Goal: Information Seeking & Learning: Learn about a topic

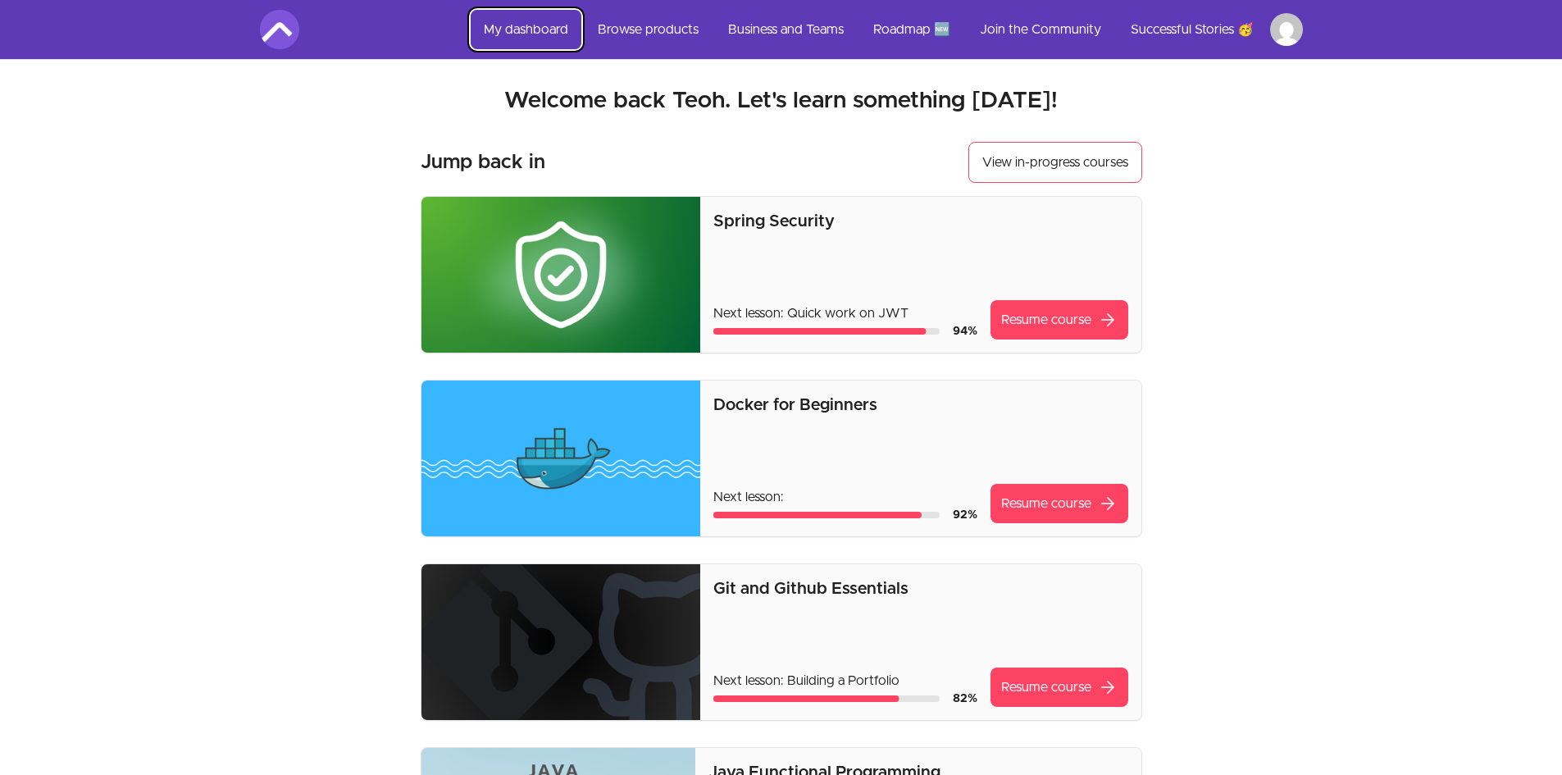
click at [524, 28] on link "My dashboard" at bounding box center [526, 29] width 111 height 39
click at [649, 27] on link "Browse products" at bounding box center [648, 29] width 127 height 39
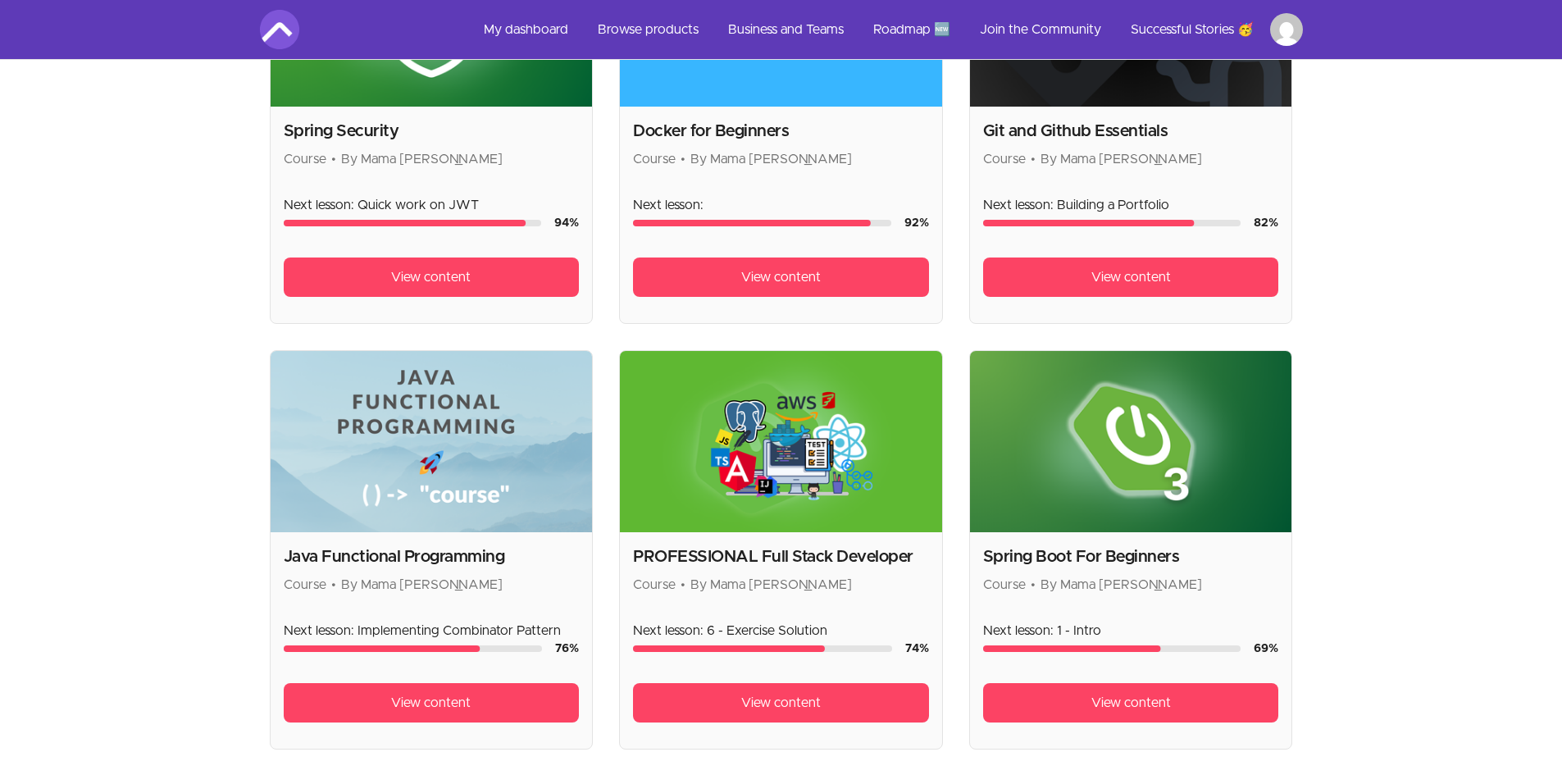
scroll to position [492, 0]
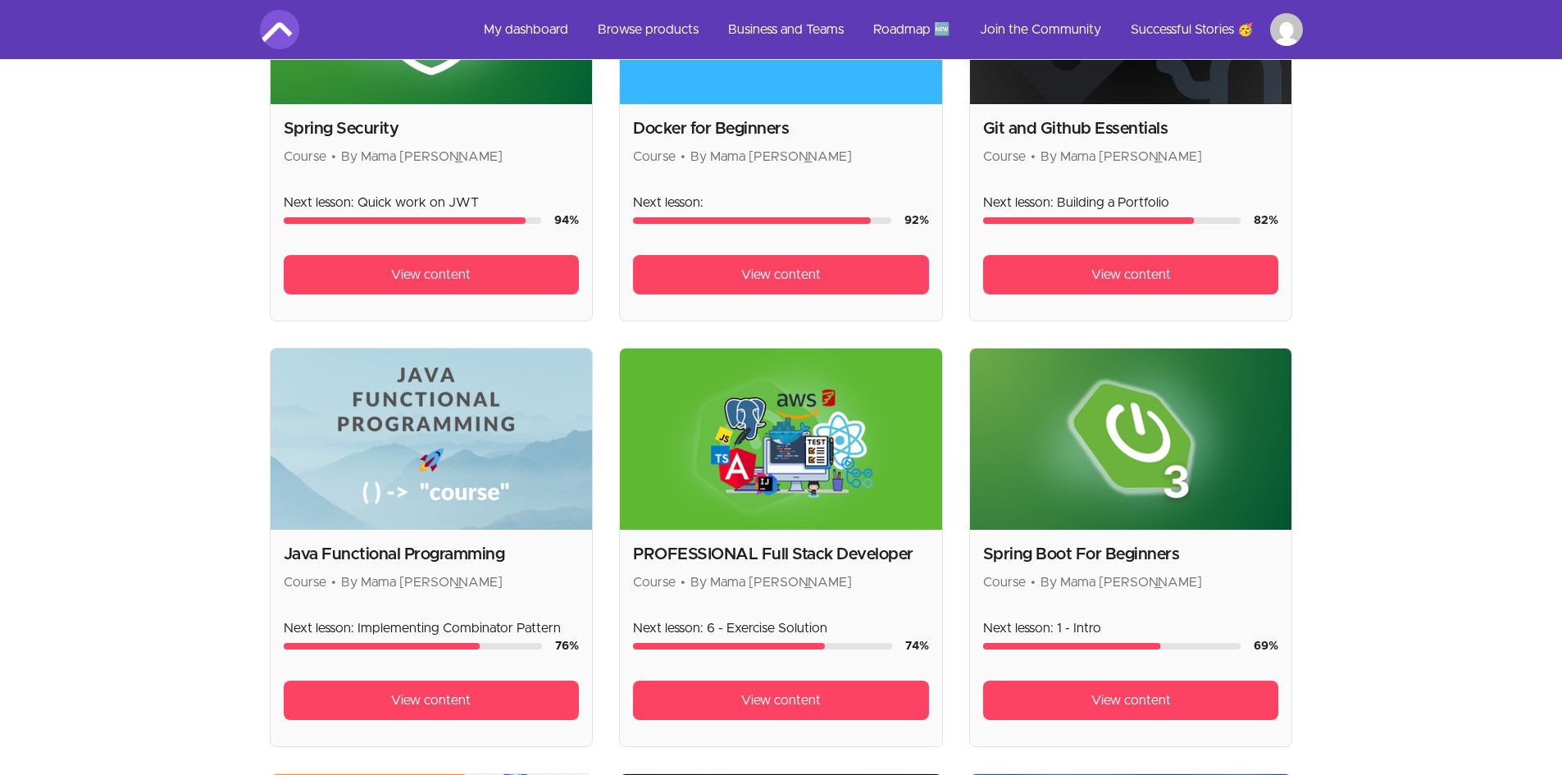
click at [784, 504] on img at bounding box center [781, 439] width 322 height 181
click at [774, 702] on span "View content" at bounding box center [781, 700] width 80 height 20
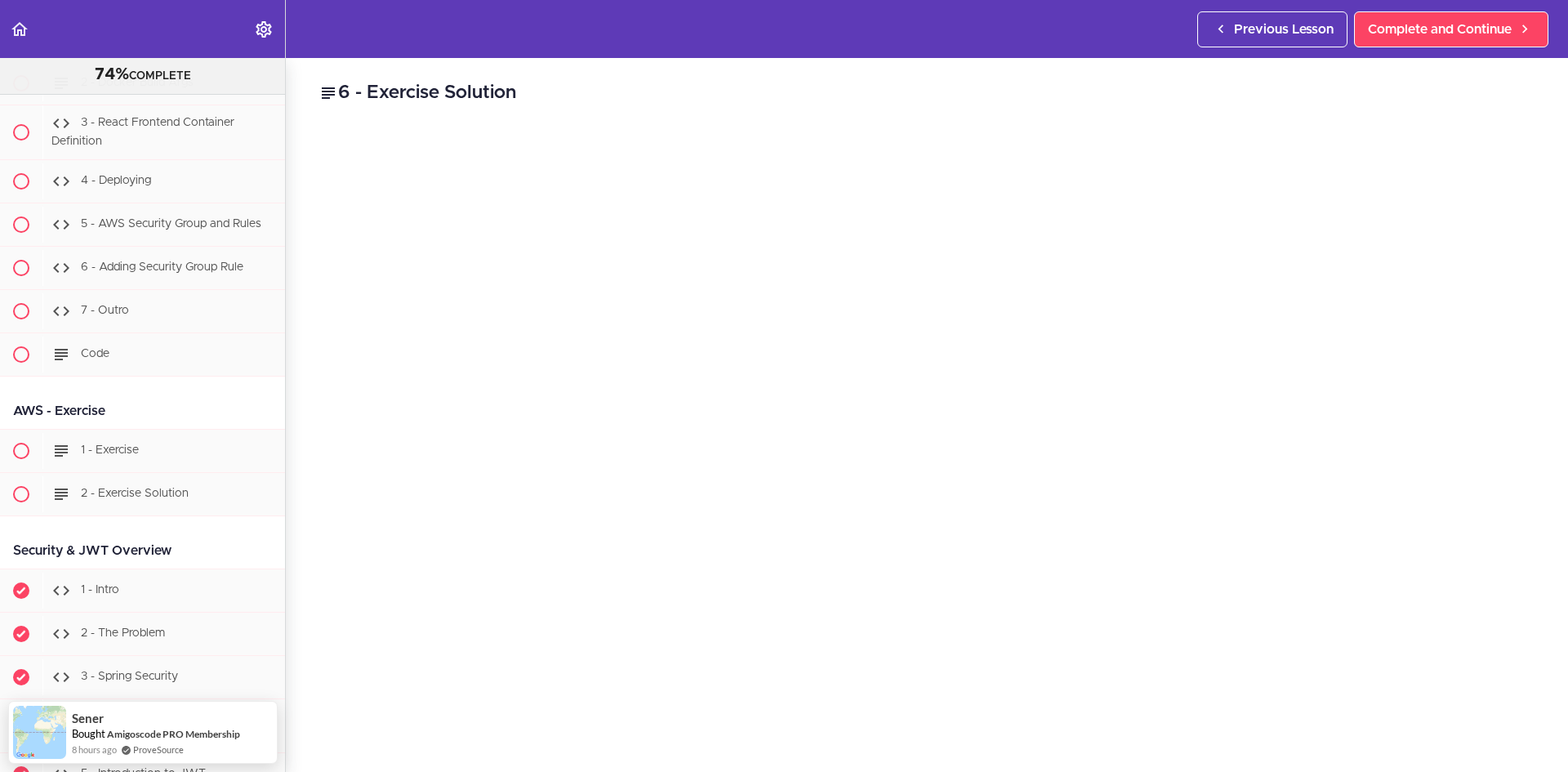
scroll to position [29805, 0]
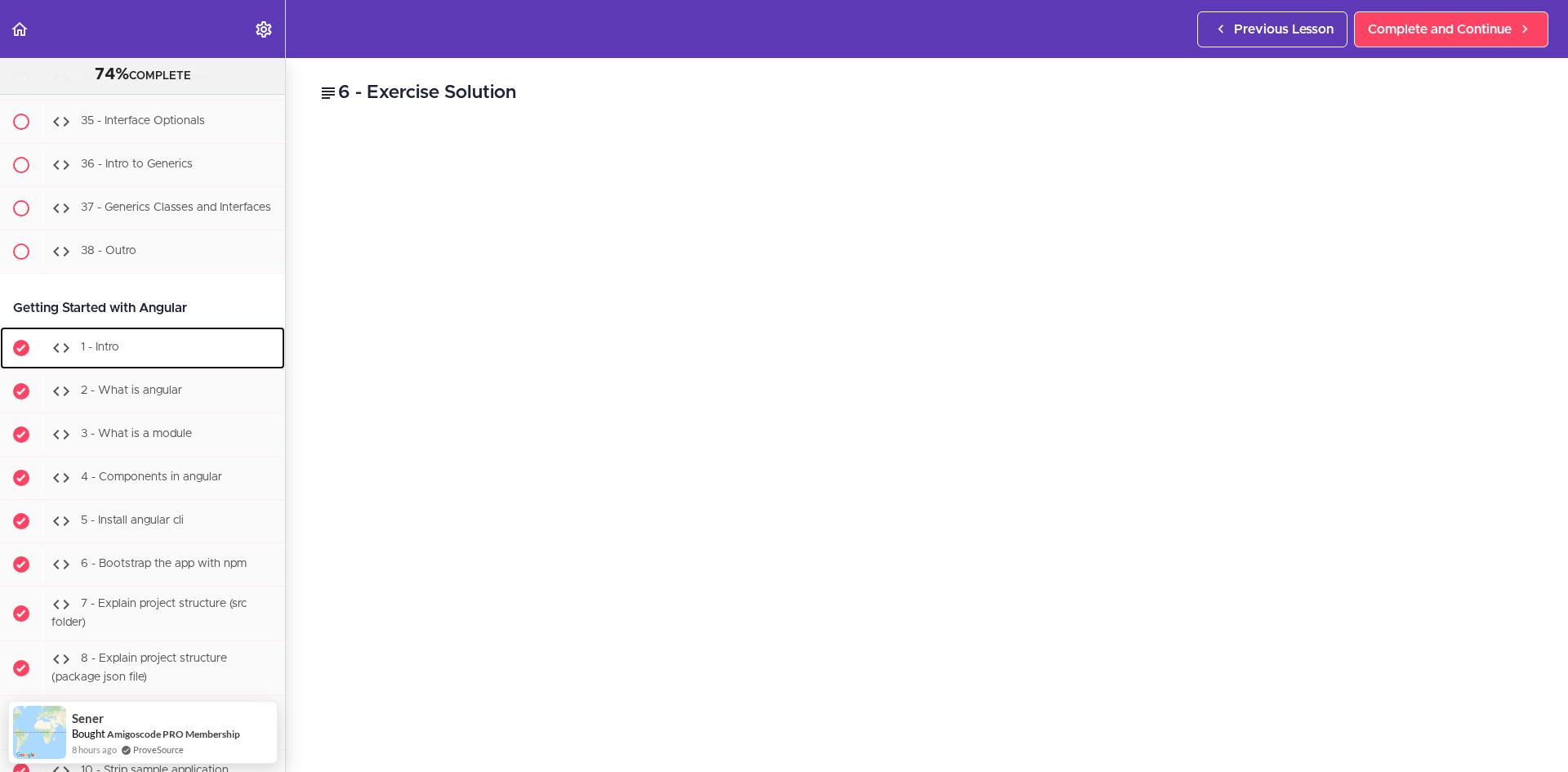
click at [101, 366] on div "1 - Intro" at bounding box center [164, 348] width 243 height 36
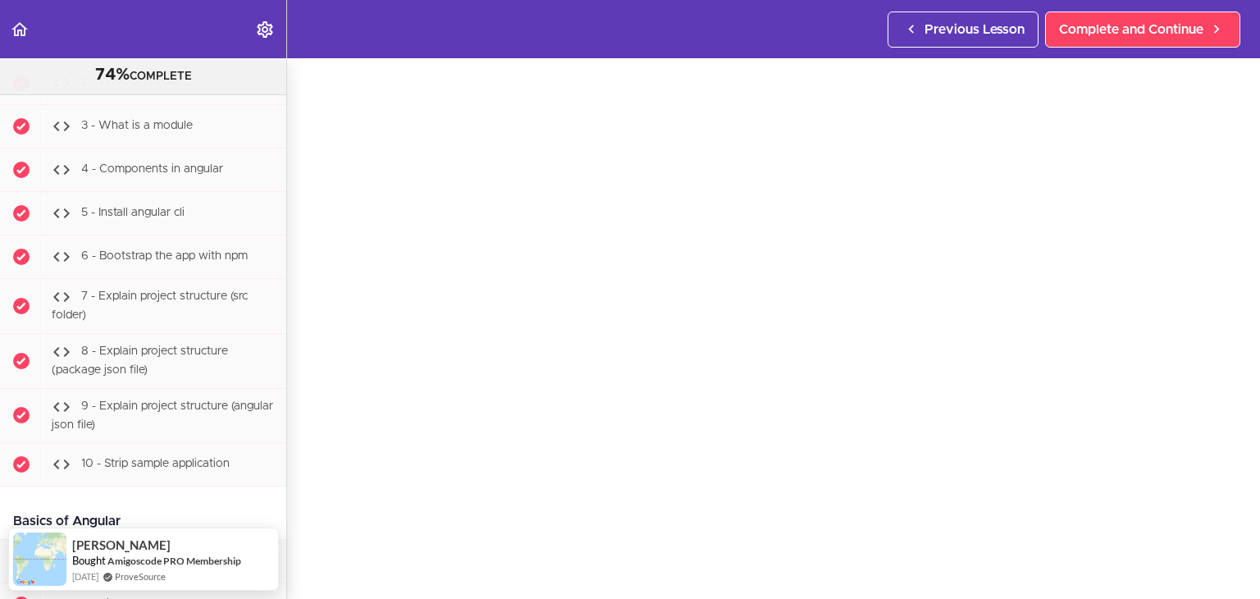
scroll to position [66, 0]
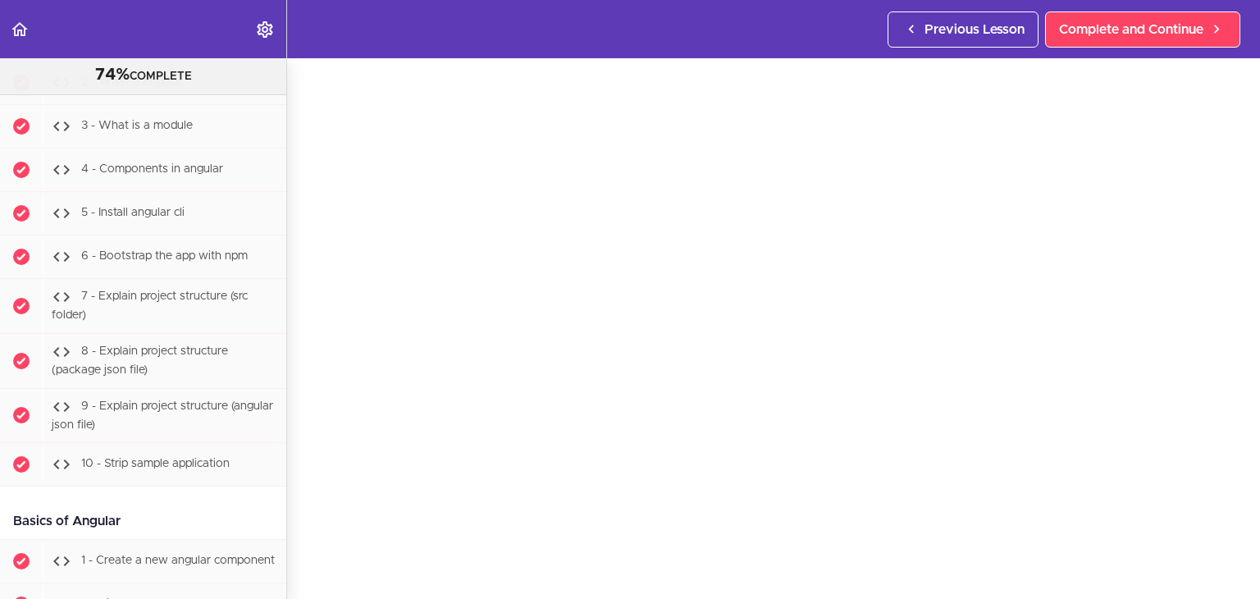
click at [307, 330] on div "1 - Intro Complete and Continue 1 - Follow us on LinkedIn 2 - Subscribe to our …" at bounding box center [773, 263] width 973 height 540
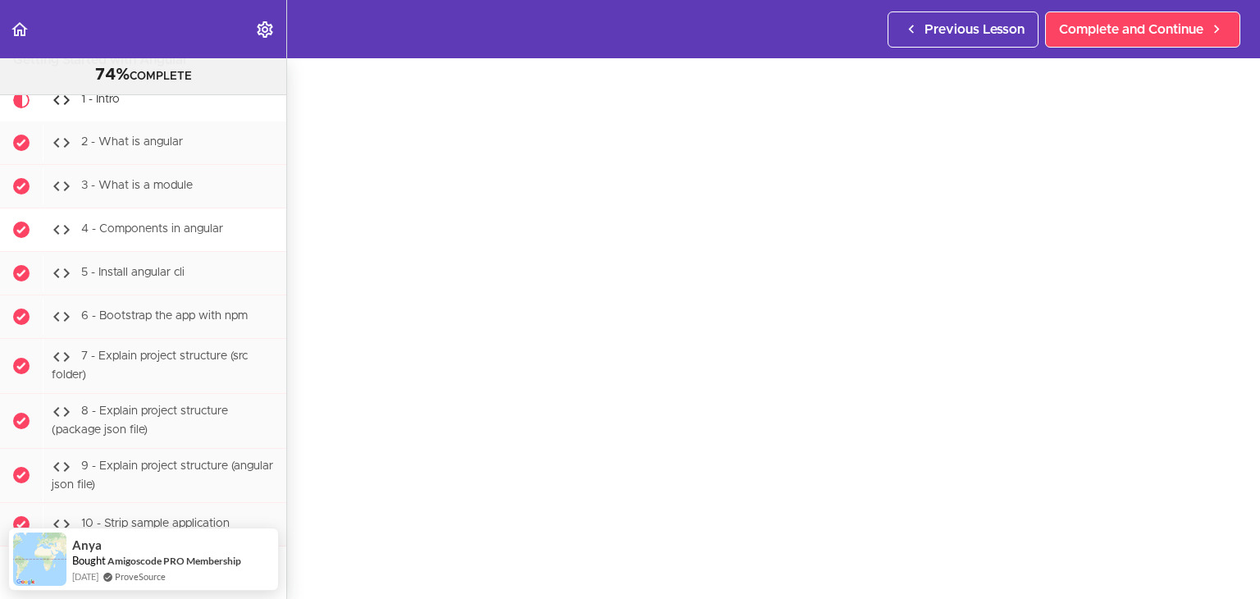
scroll to position [30006, 0]
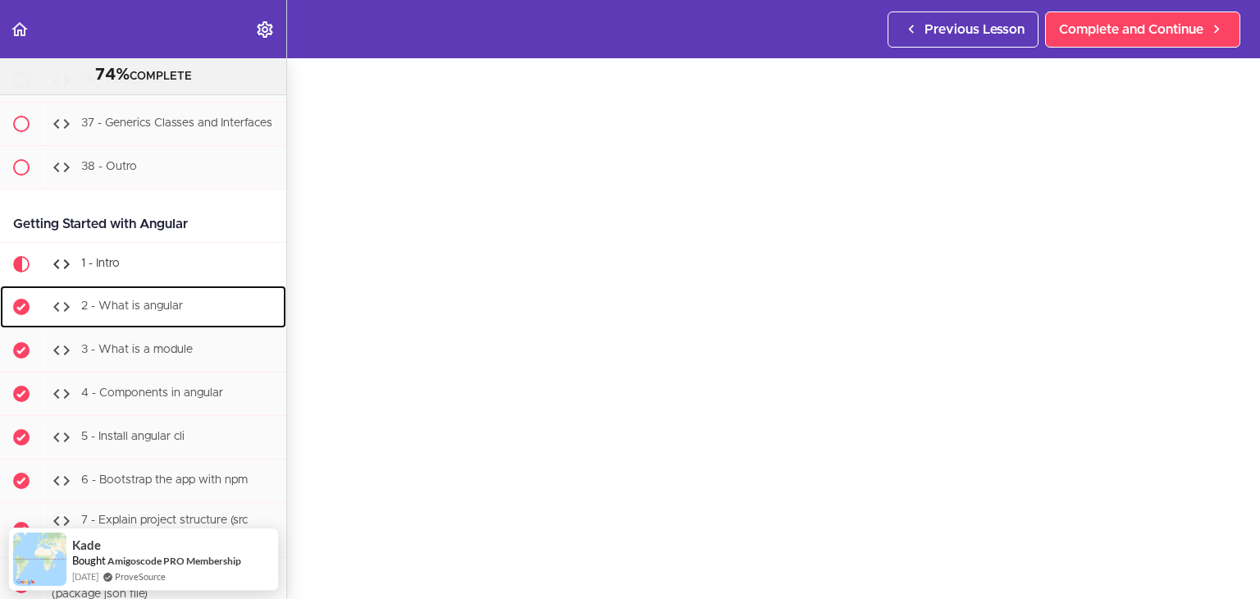
click at [111, 300] on span "2 - What is angular" at bounding box center [132, 305] width 102 height 11
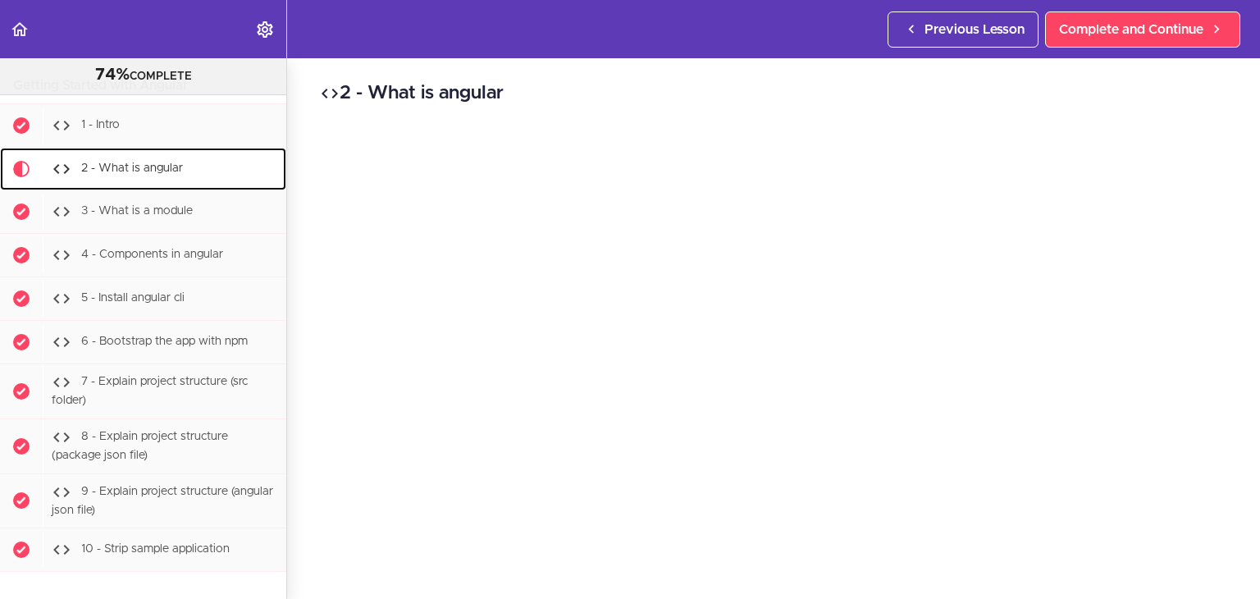
scroll to position [82, 0]
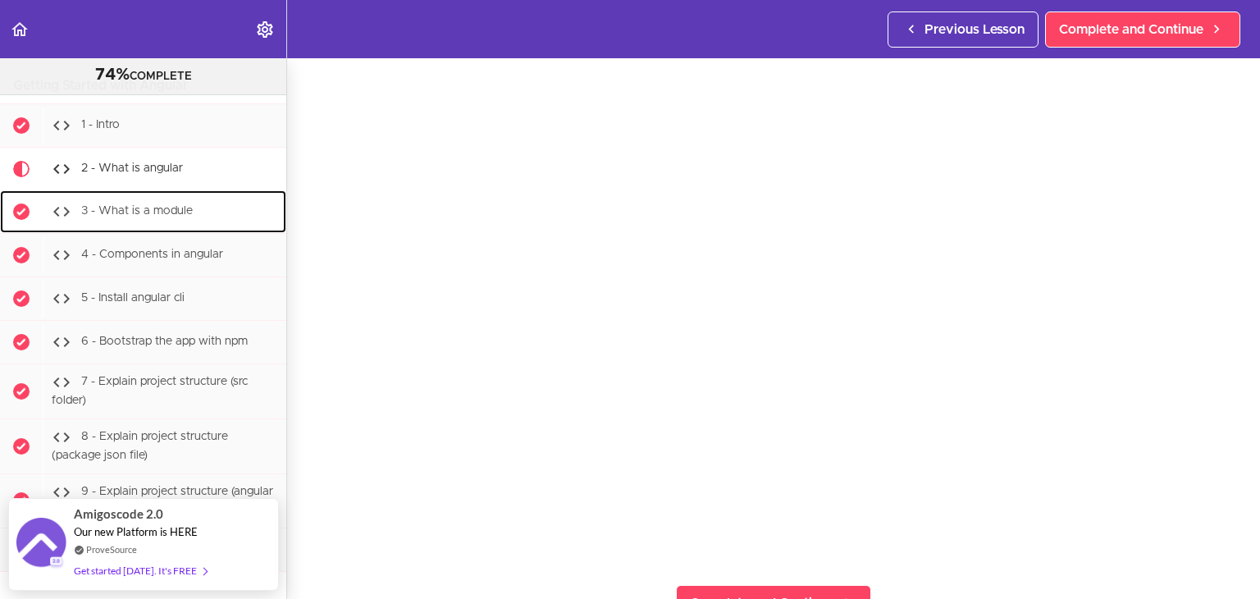
click at [197, 194] on div "3 - What is a module" at bounding box center [165, 212] width 244 height 36
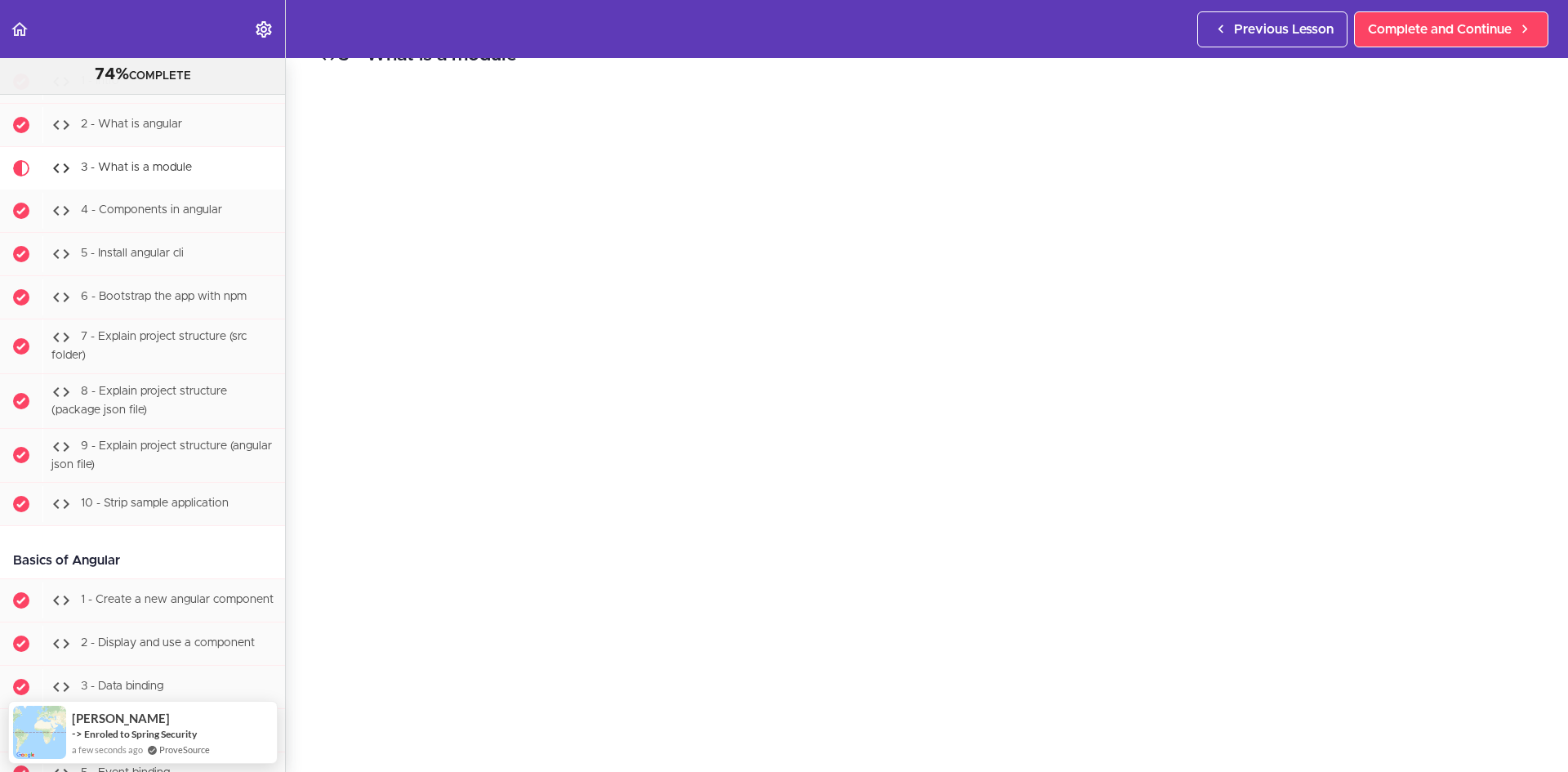
scroll to position [40, 0]
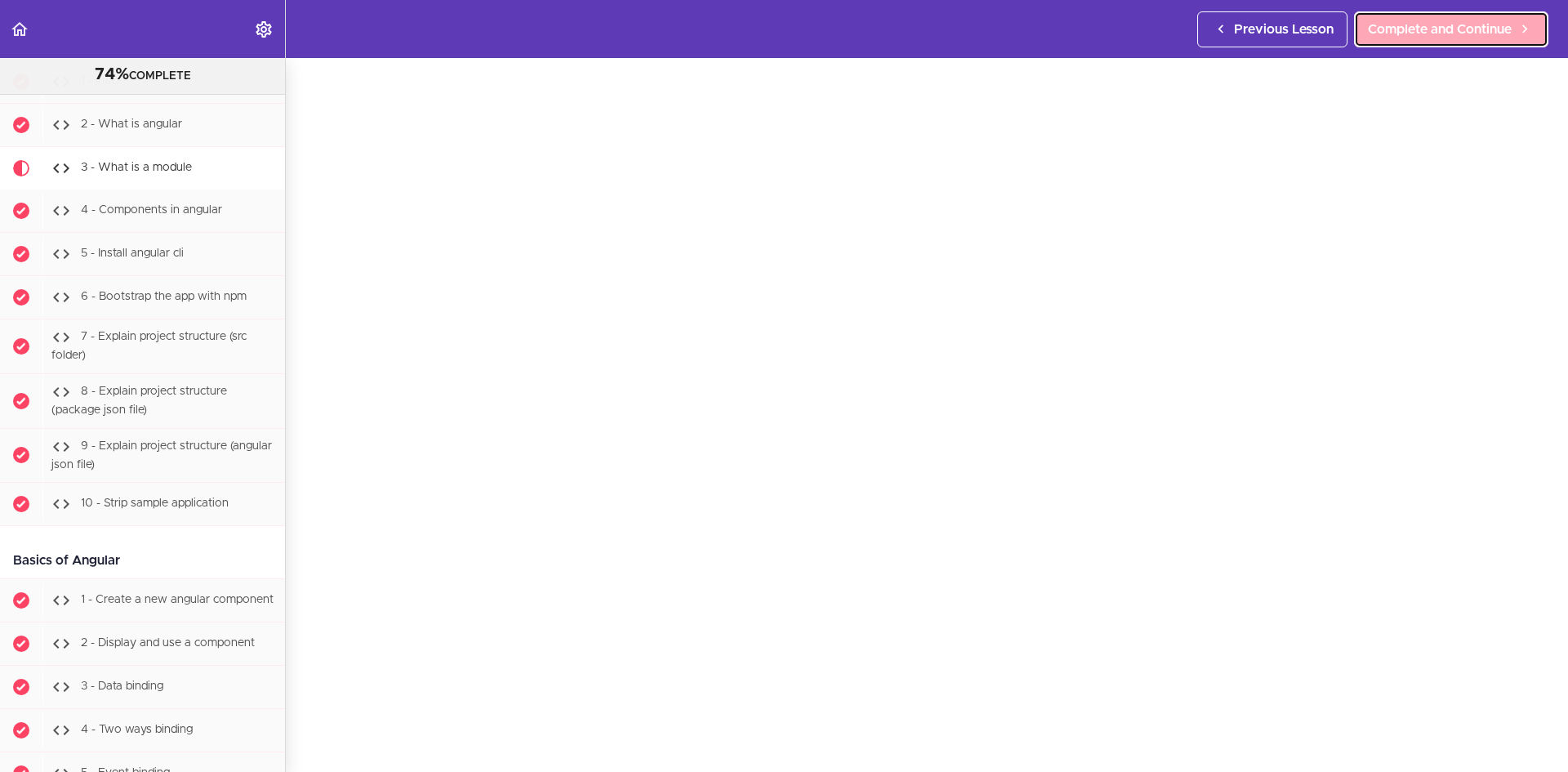
click at [1528, 33] on icon at bounding box center [1524, 29] width 20 height 17
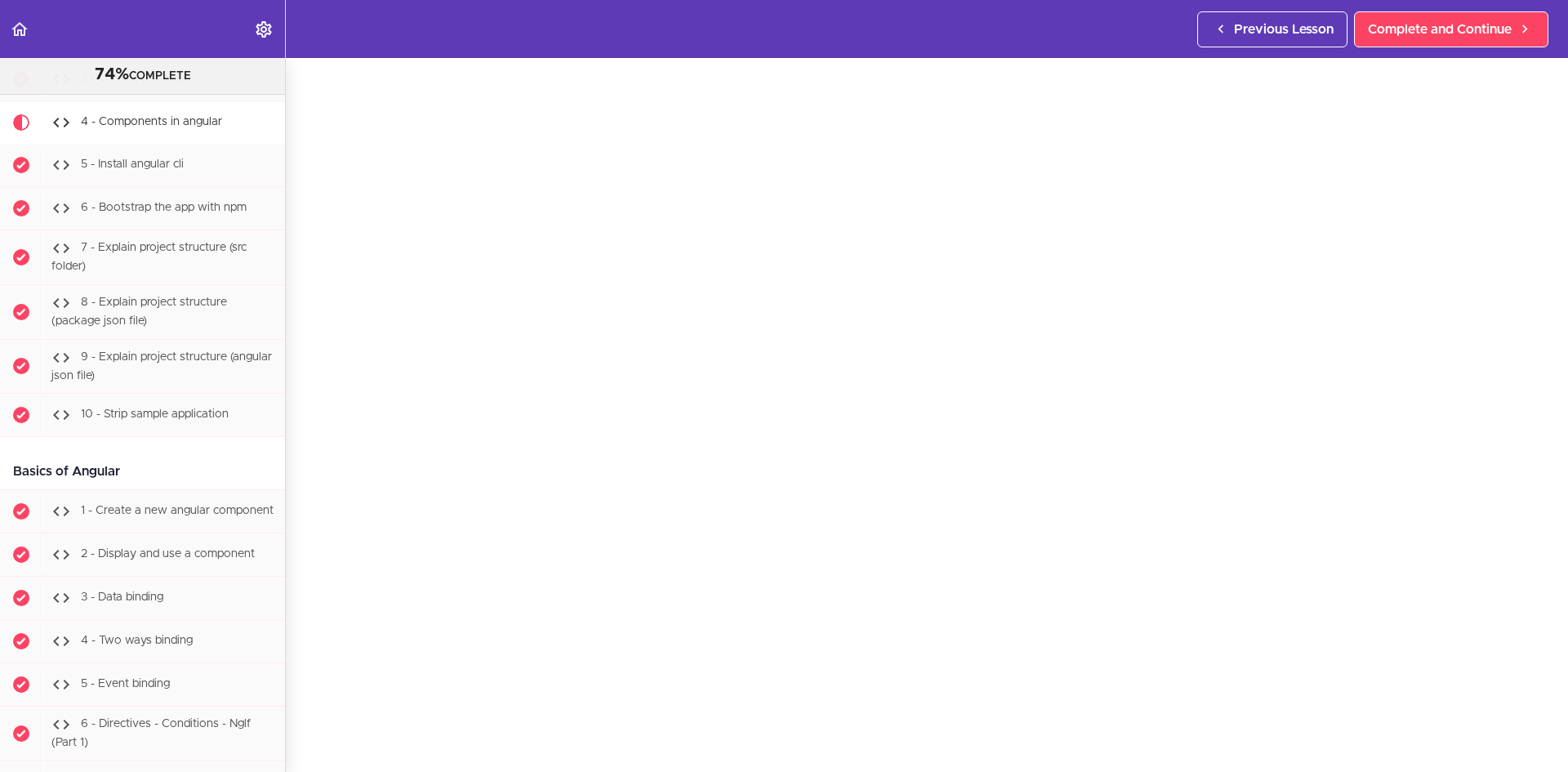
scroll to position [61, 0]
click at [1524, 33] on icon at bounding box center [1524, 29] width 20 height 17
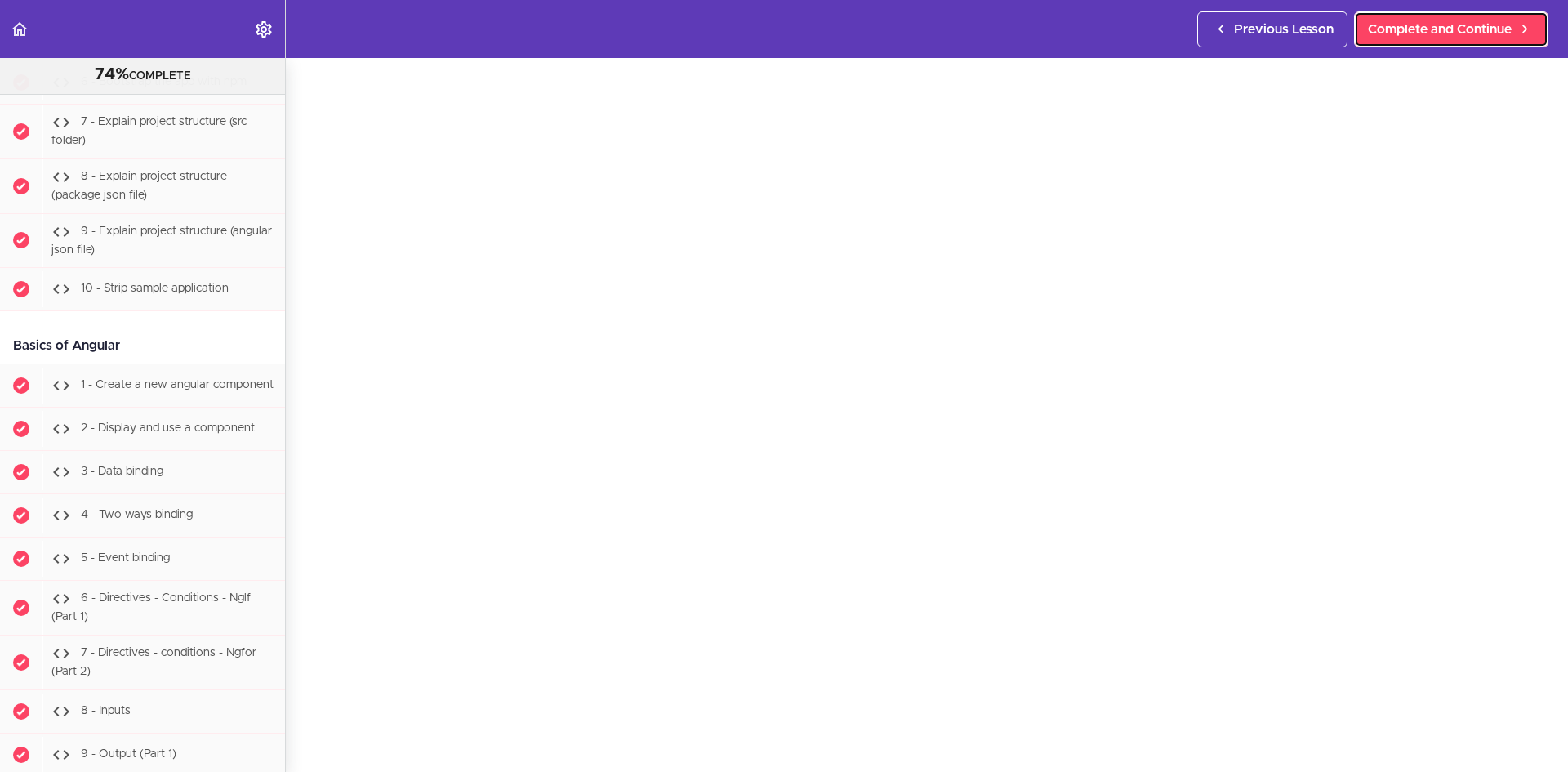
scroll to position [51, 0]
click at [1473, 27] on span "Complete and Continue" at bounding box center [1440, 30] width 143 height 20
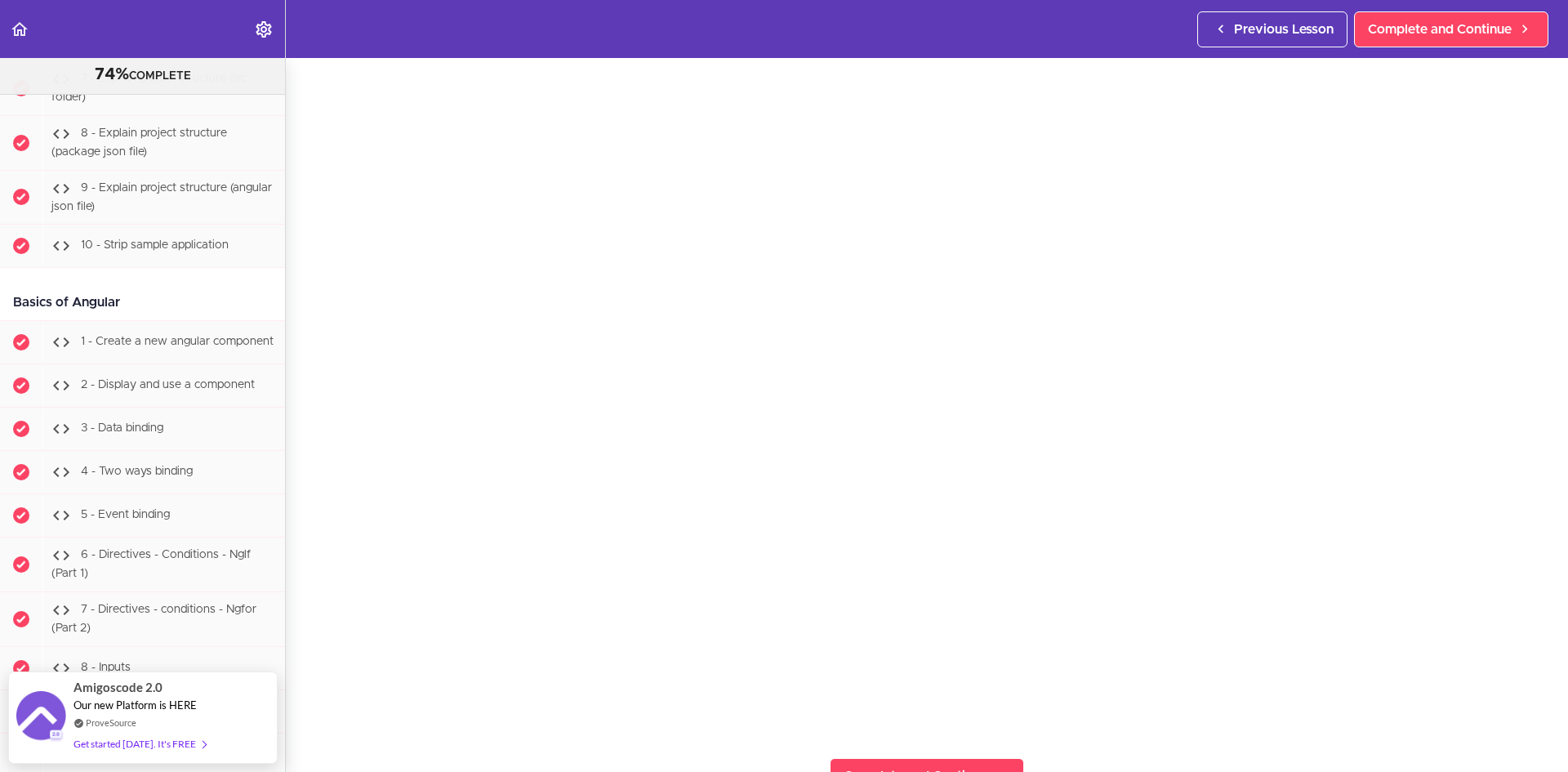
scroll to position [90, 0]
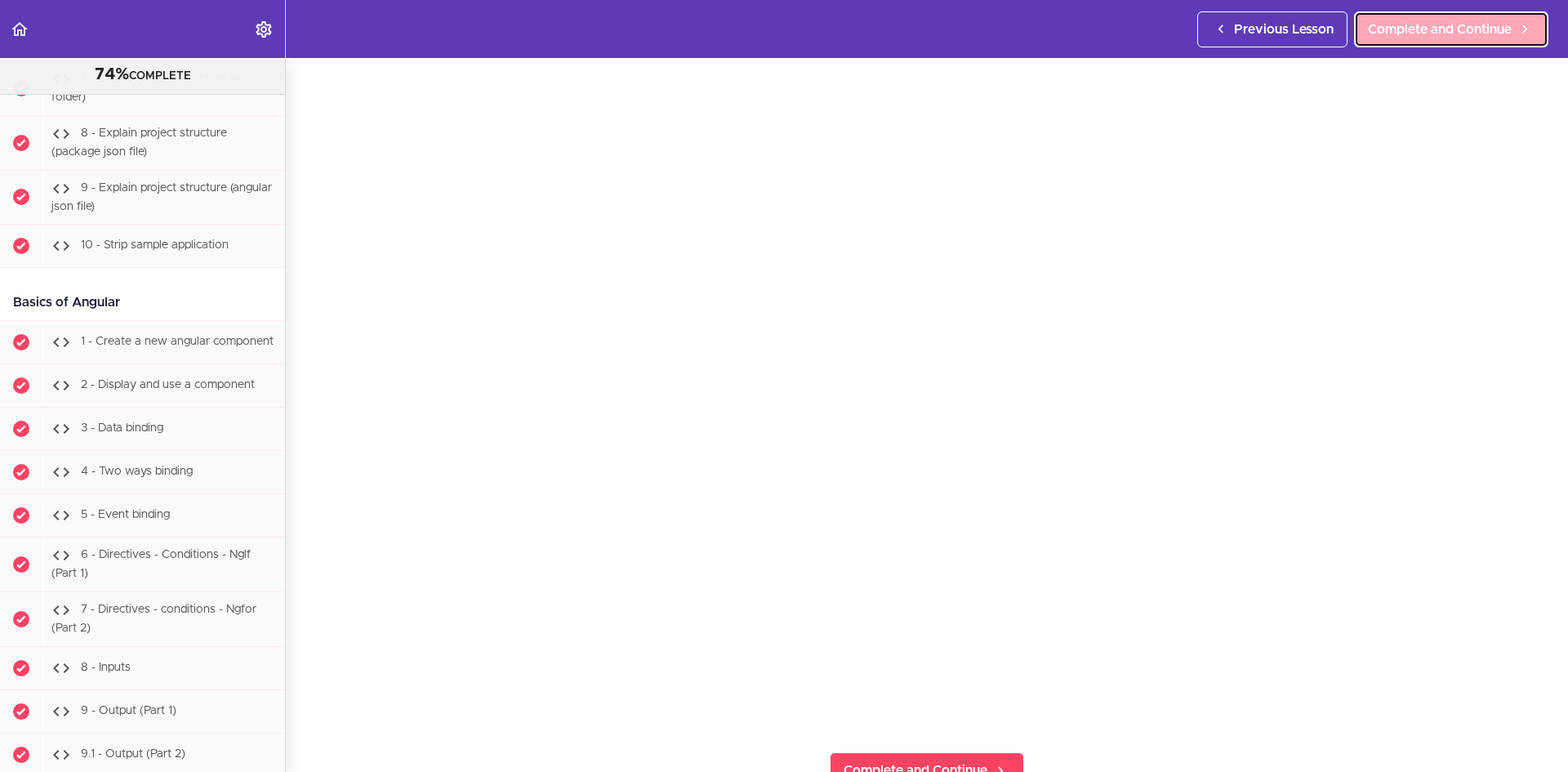
click at [1383, 39] on span "Complete and Continue" at bounding box center [1440, 30] width 143 height 20
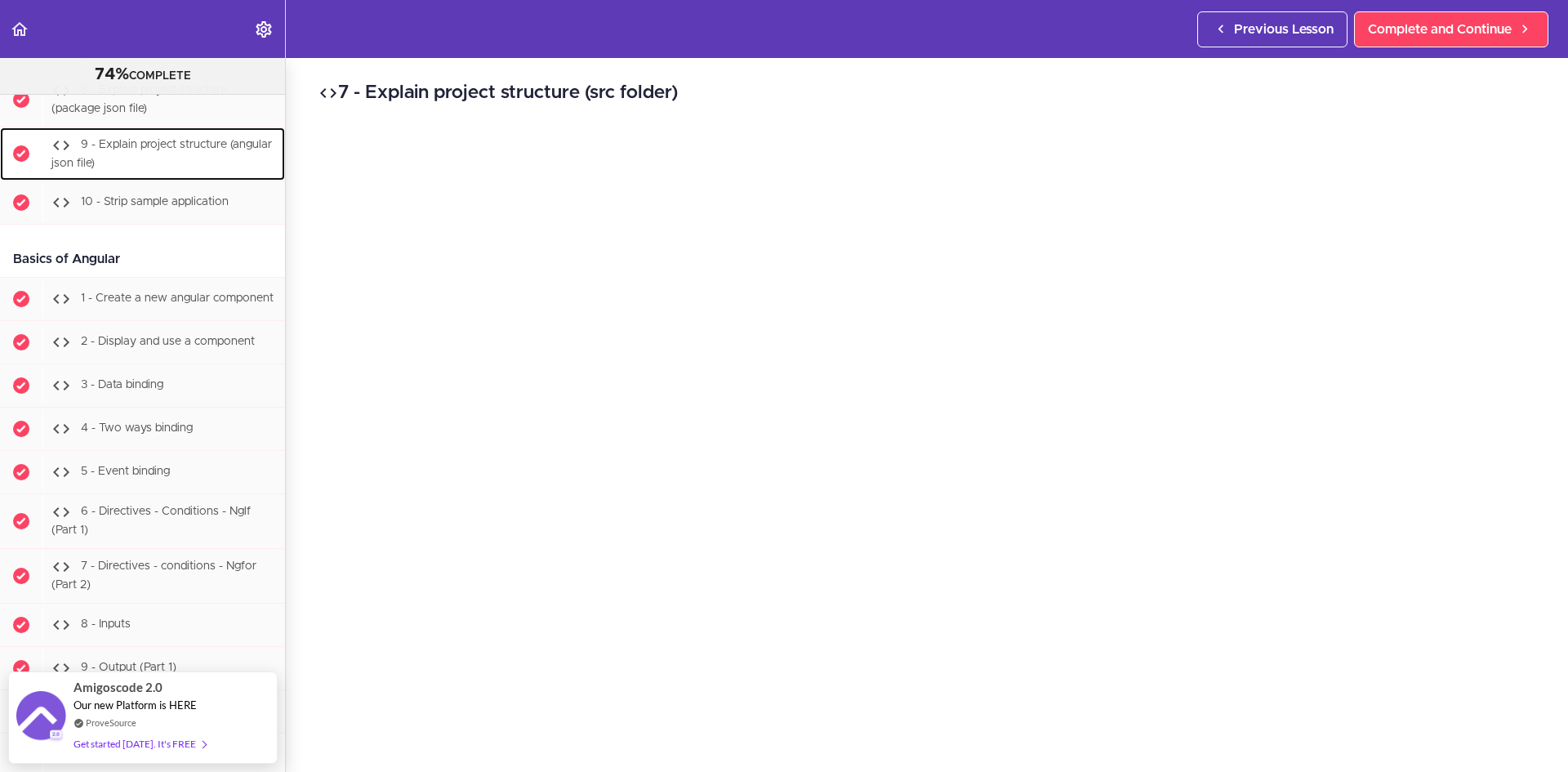
click at [144, 181] on div "9 - Explain project structure (angular json file)" at bounding box center [164, 154] width 243 height 54
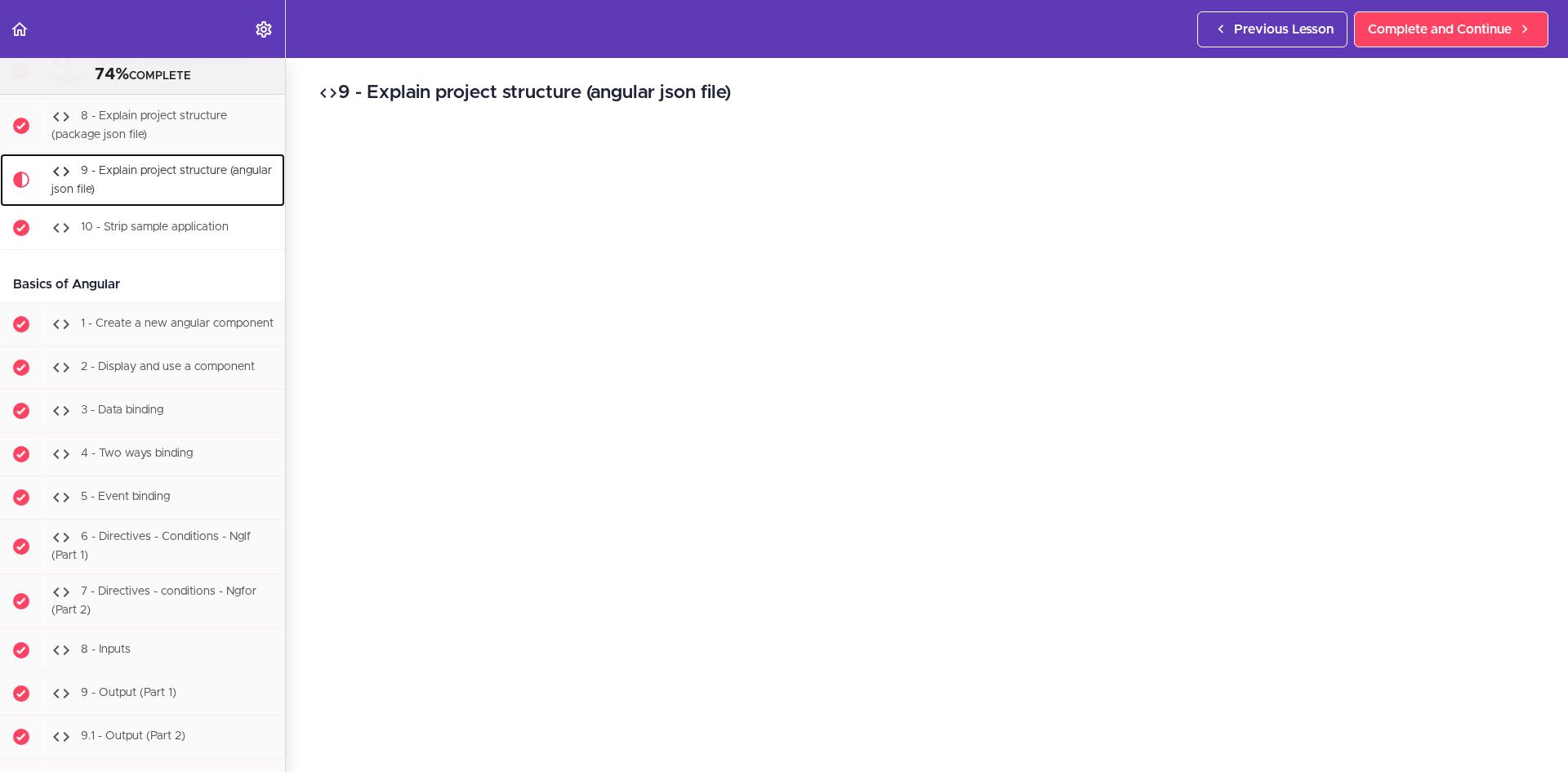
scroll to position [30320, 0]
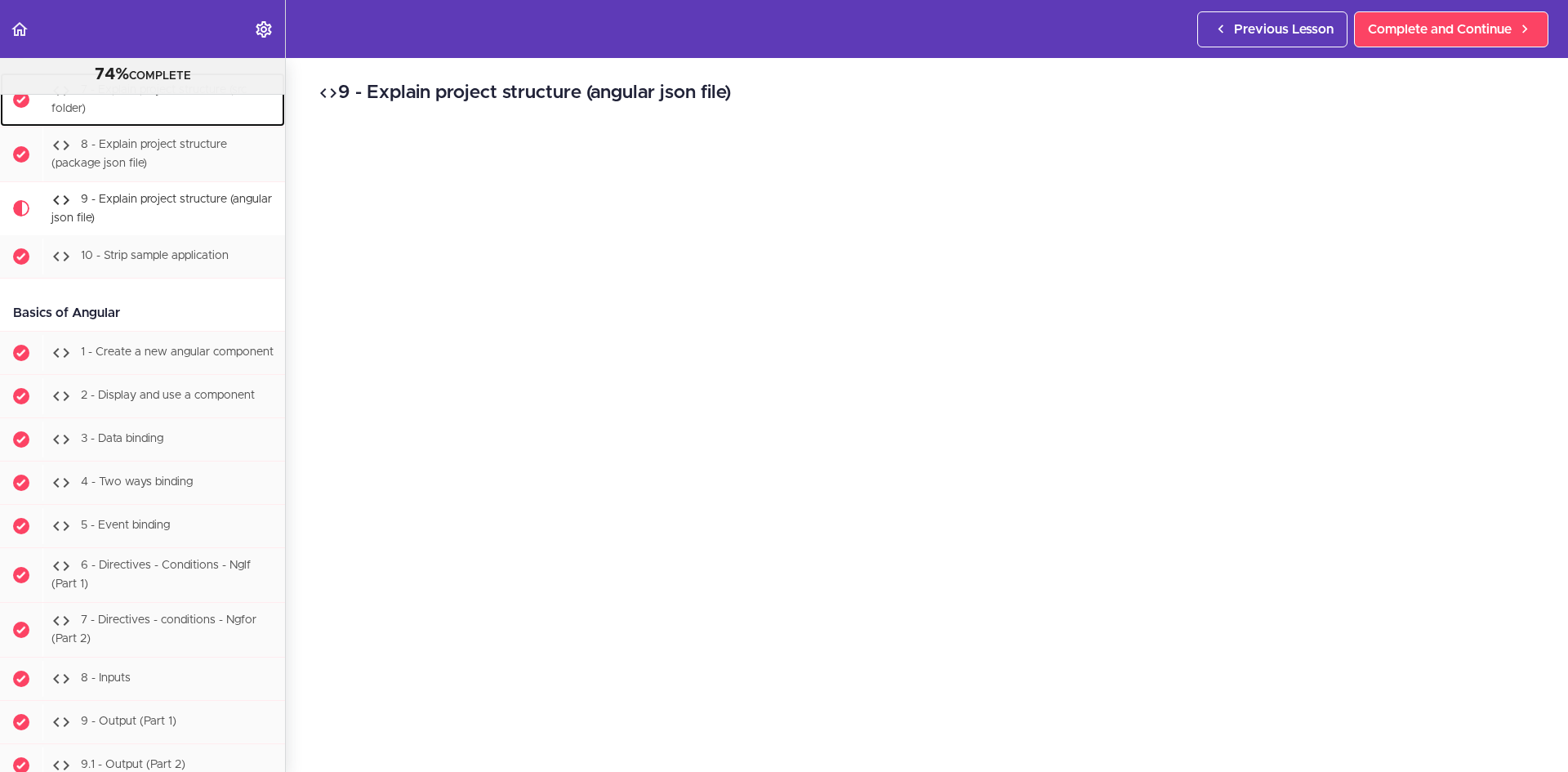
click at [169, 127] on div "7 - Explain project structure (src folder)" at bounding box center [164, 100] width 243 height 54
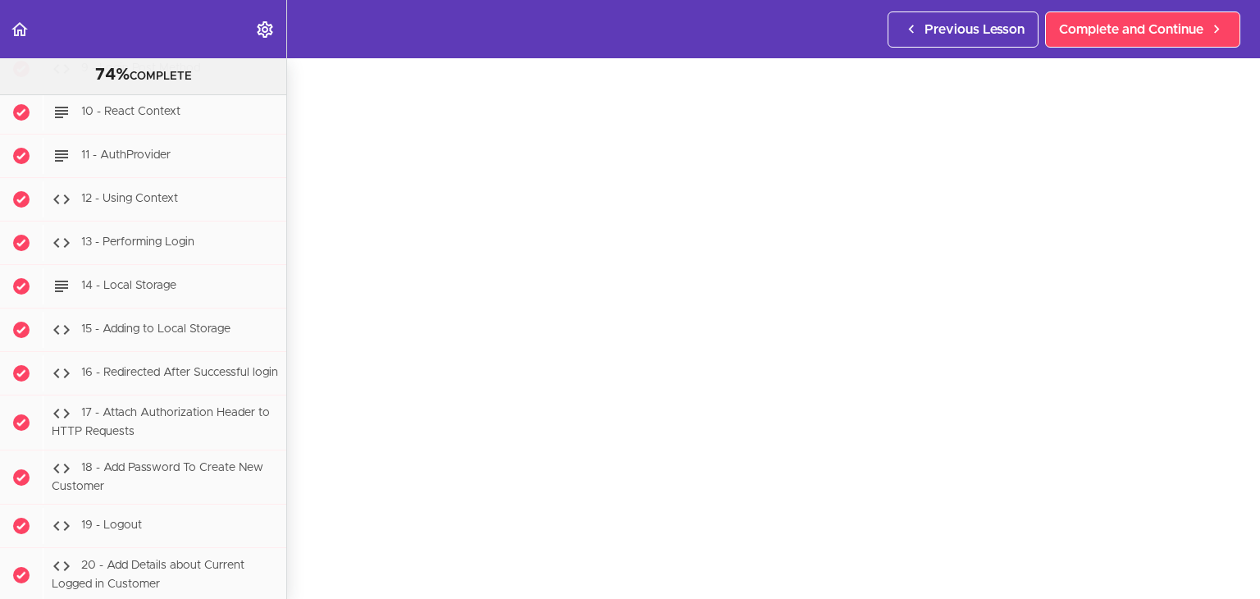
scroll to position [26278, 0]
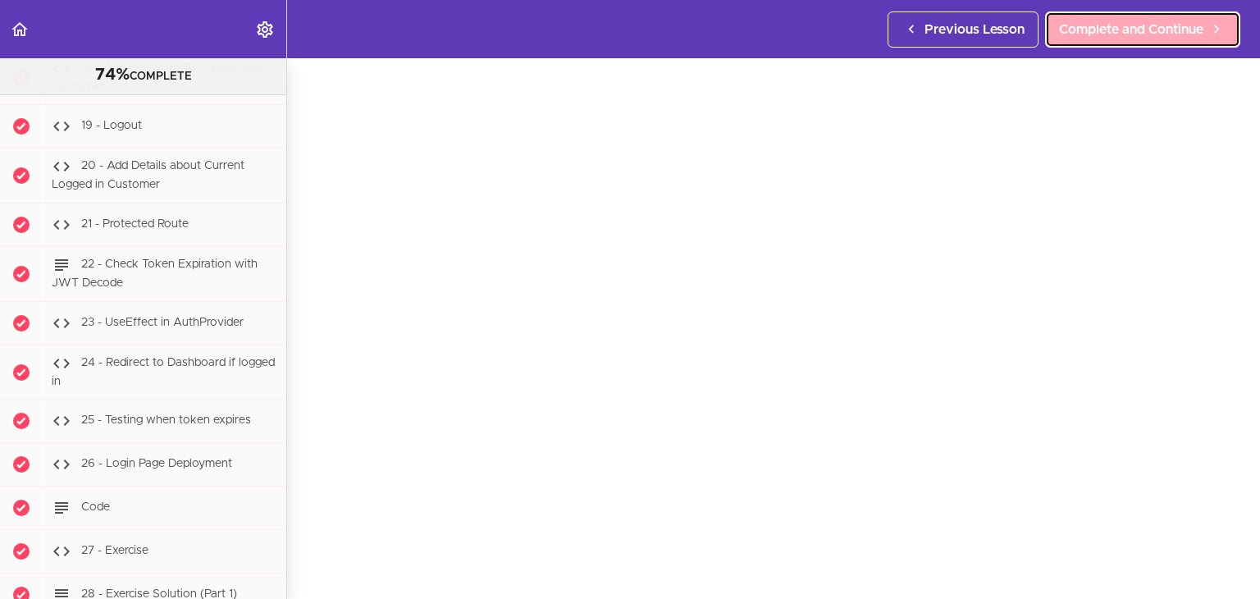
click at [1111, 30] on span "Complete and Continue" at bounding box center [1131, 30] width 144 height 20
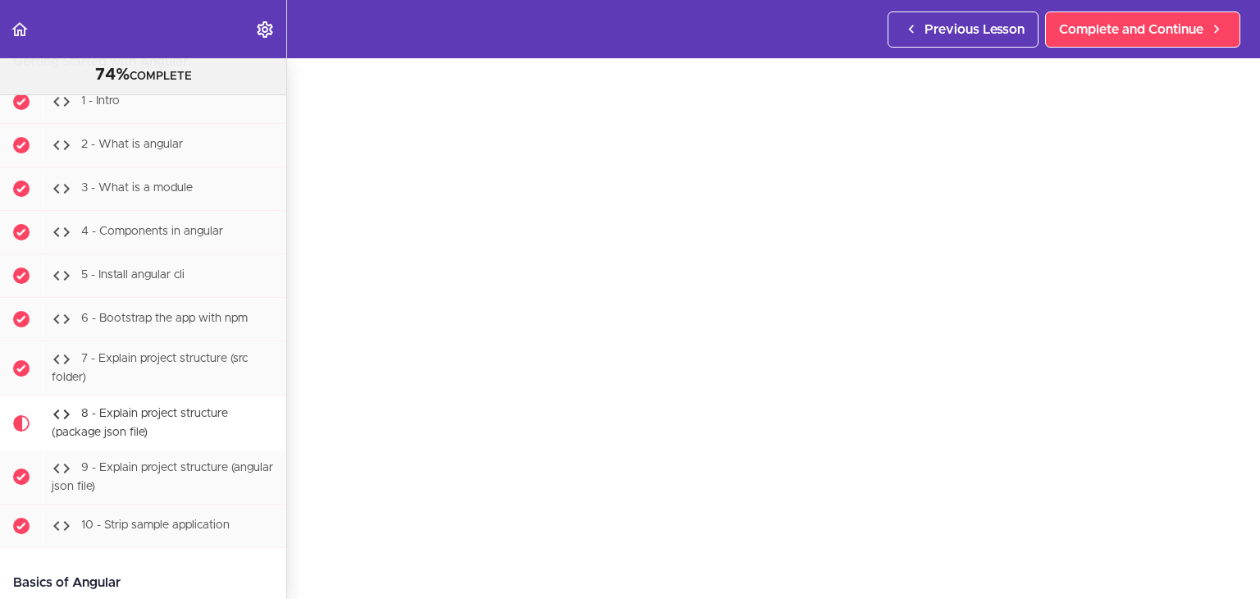
scroll to position [82, 0]
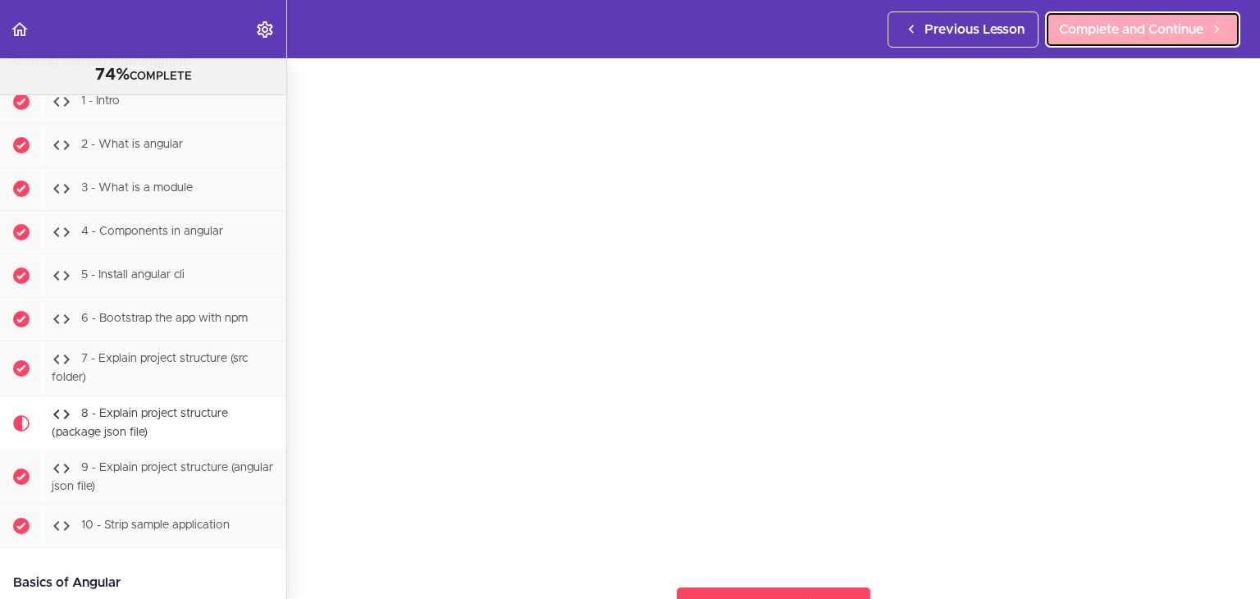
click at [1145, 38] on span "Complete and Continue" at bounding box center [1131, 30] width 144 height 20
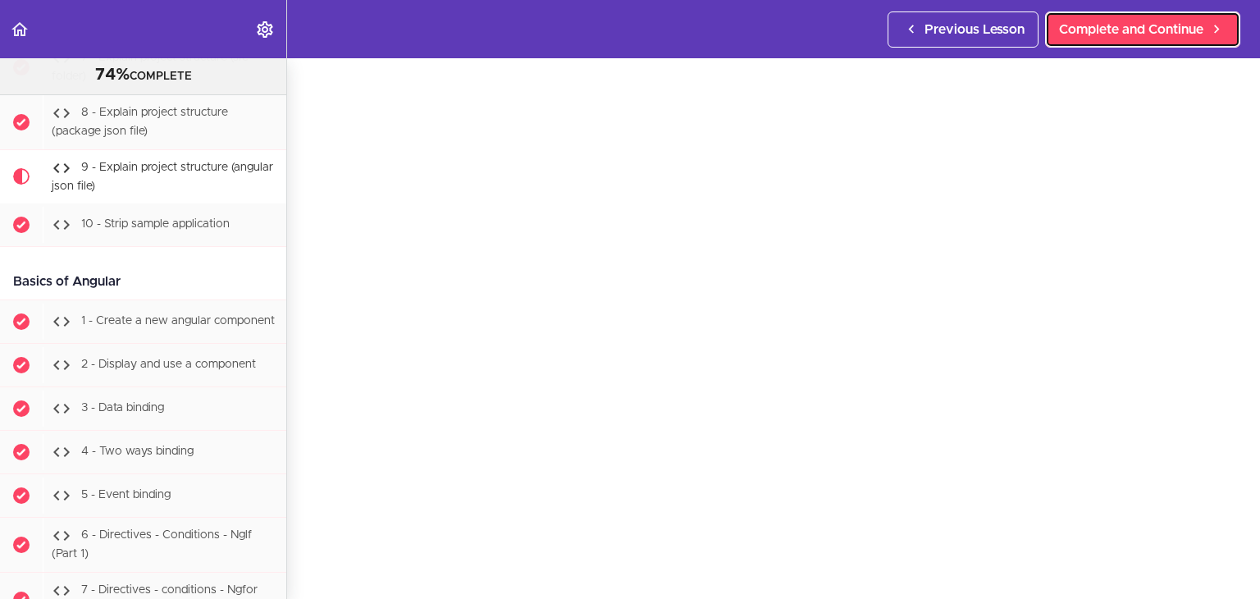
scroll to position [62, 0]
click at [1114, 25] on span "Complete and Continue" at bounding box center [1131, 30] width 144 height 20
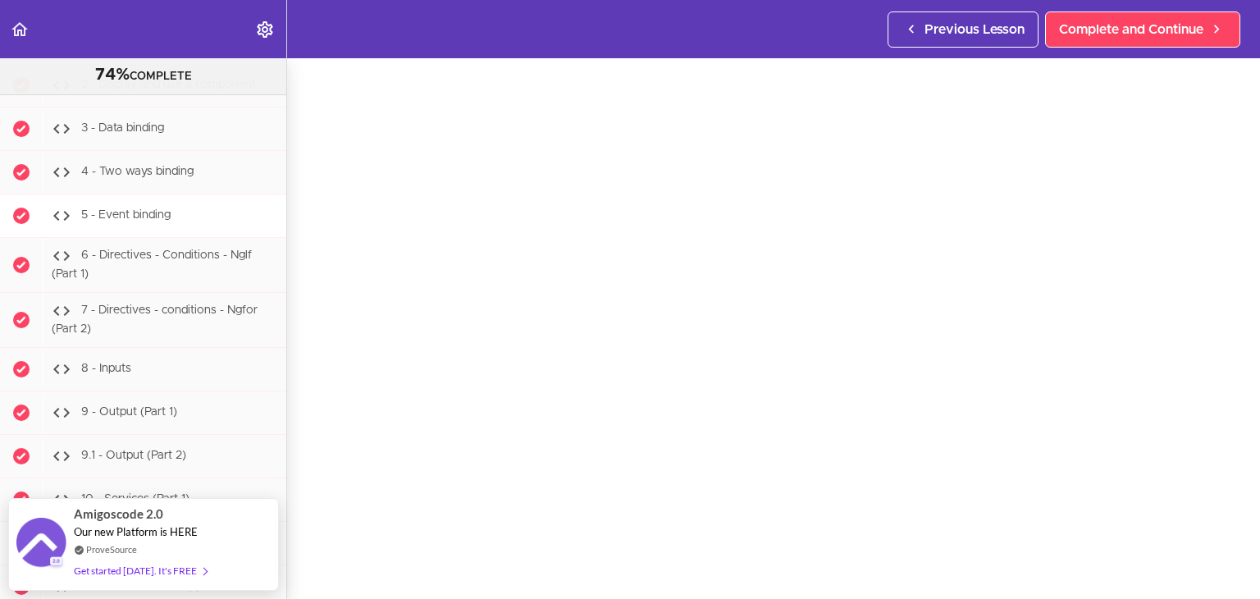
scroll to position [30769, 0]
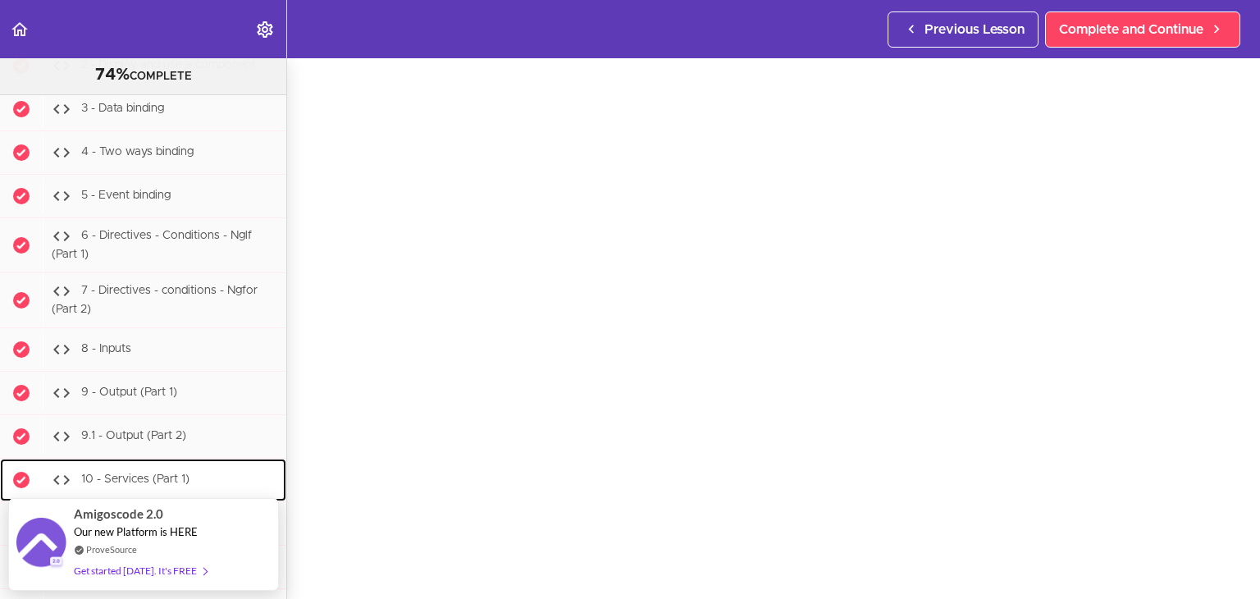
click at [200, 462] on div "10 - Services (Part 1)" at bounding box center [165, 480] width 244 height 36
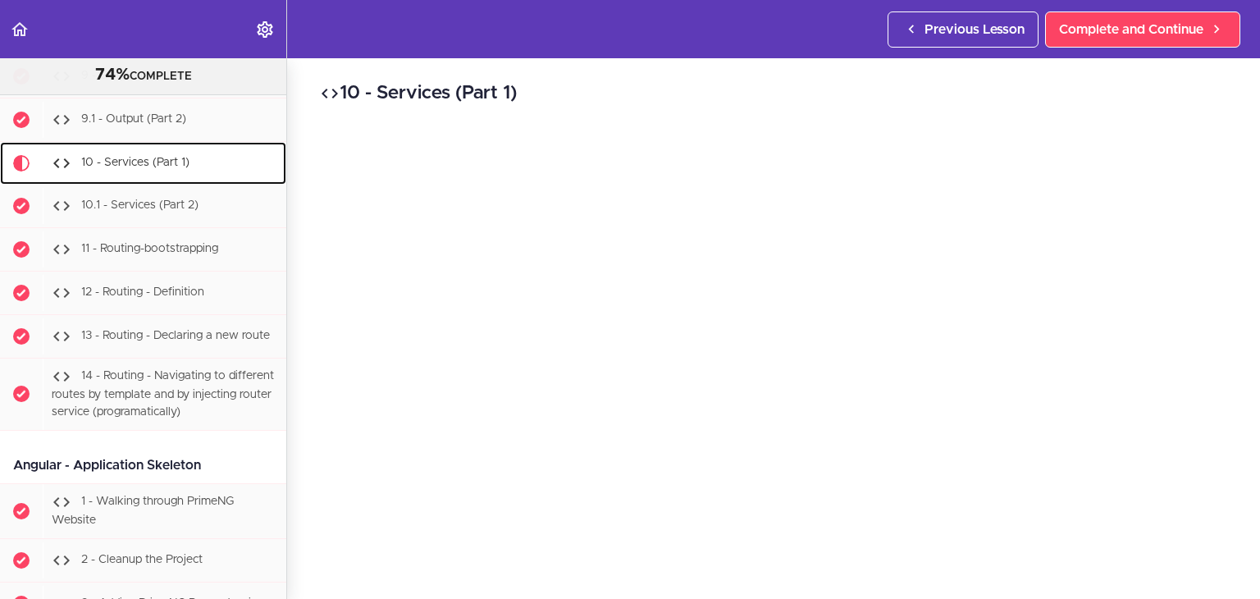
scroll to position [31086, 0]
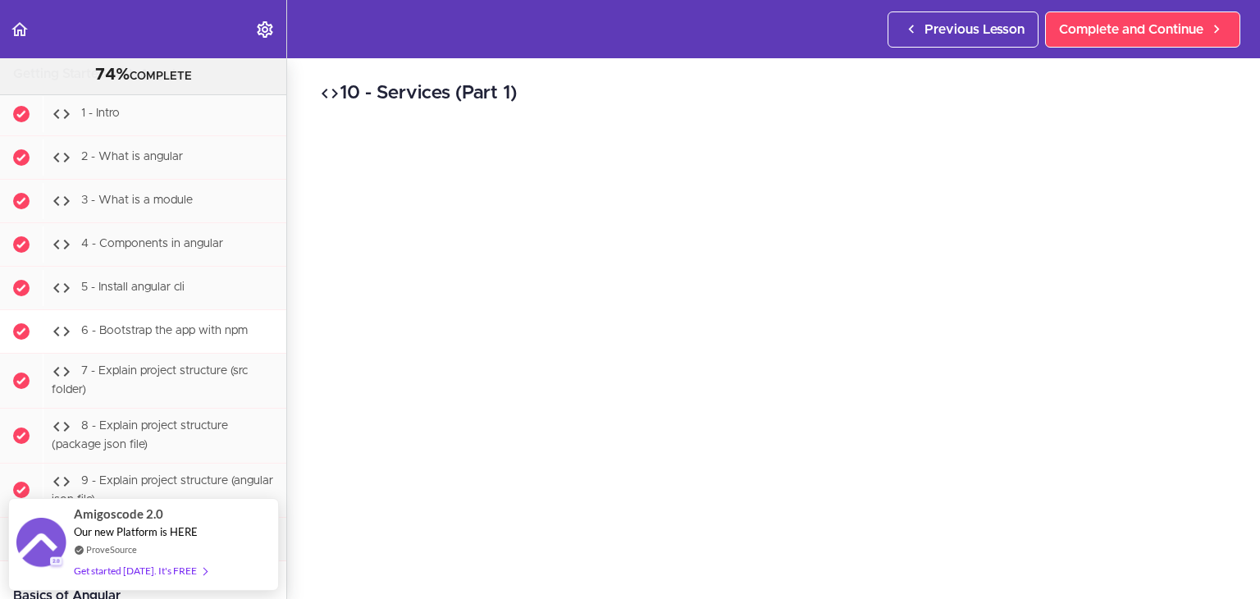
scroll to position [30265, 0]
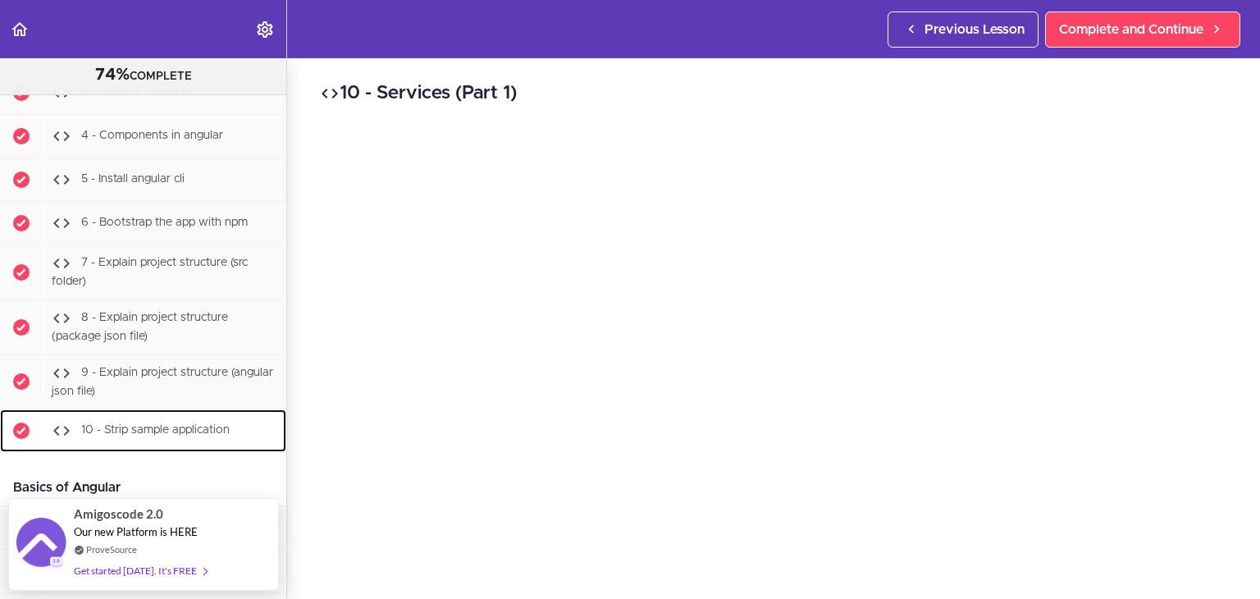
click at [134, 425] on span "10 - Strip sample application" at bounding box center [155, 430] width 148 height 11
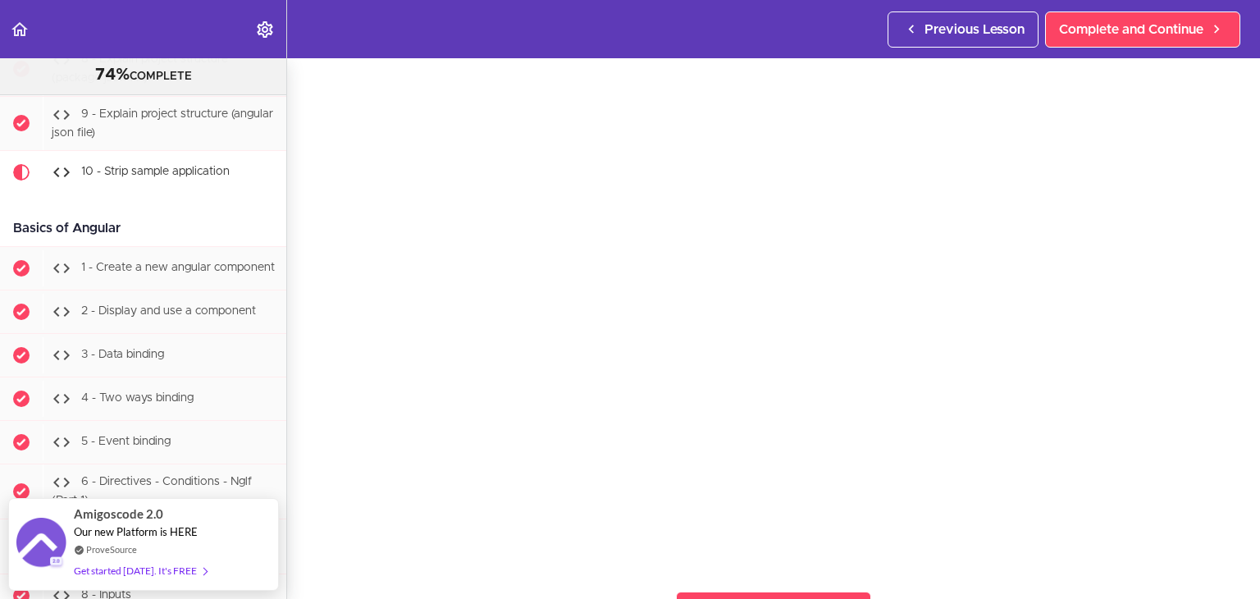
scroll to position [57, 0]
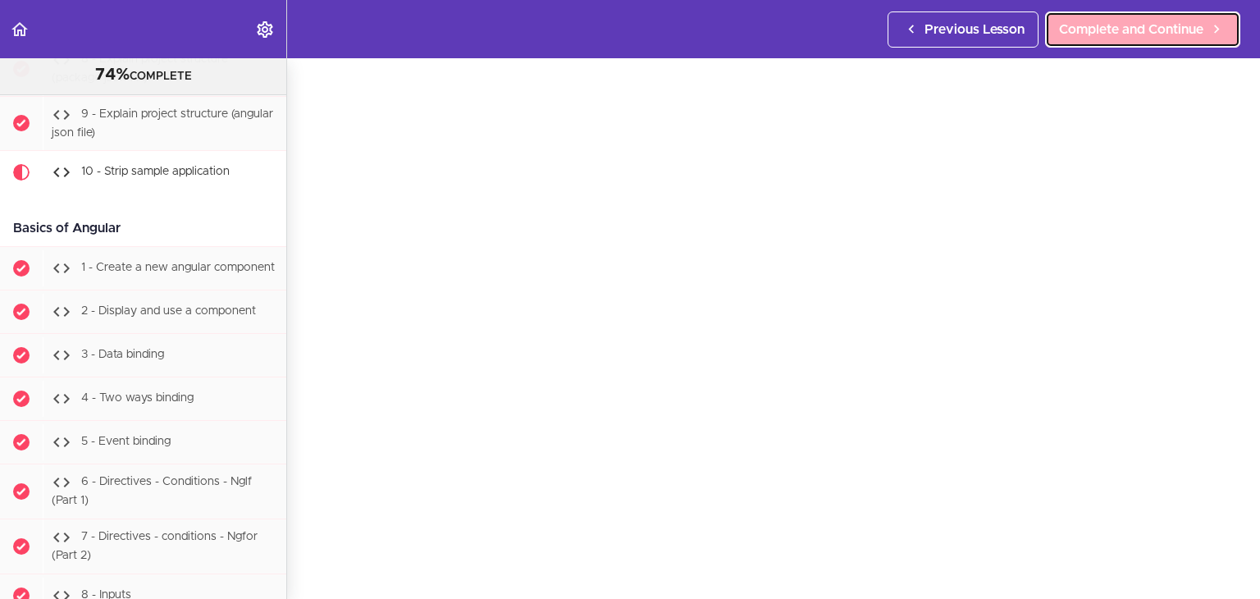
click at [1114, 42] on link "Complete and Continue" at bounding box center [1142, 29] width 195 height 36
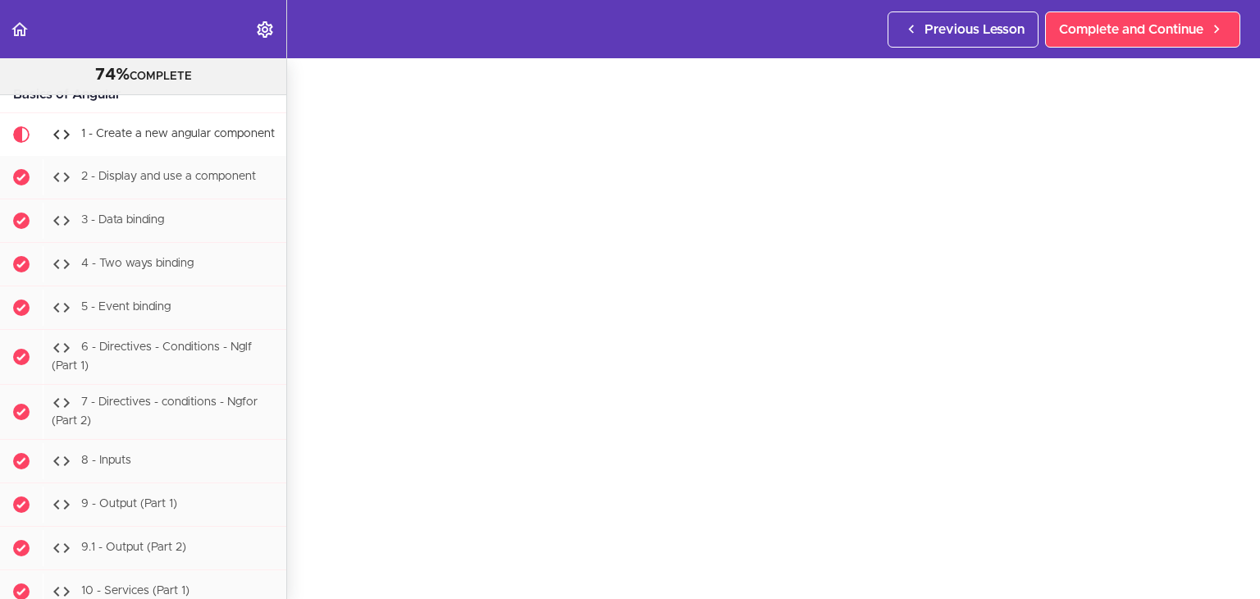
scroll to position [30621, 0]
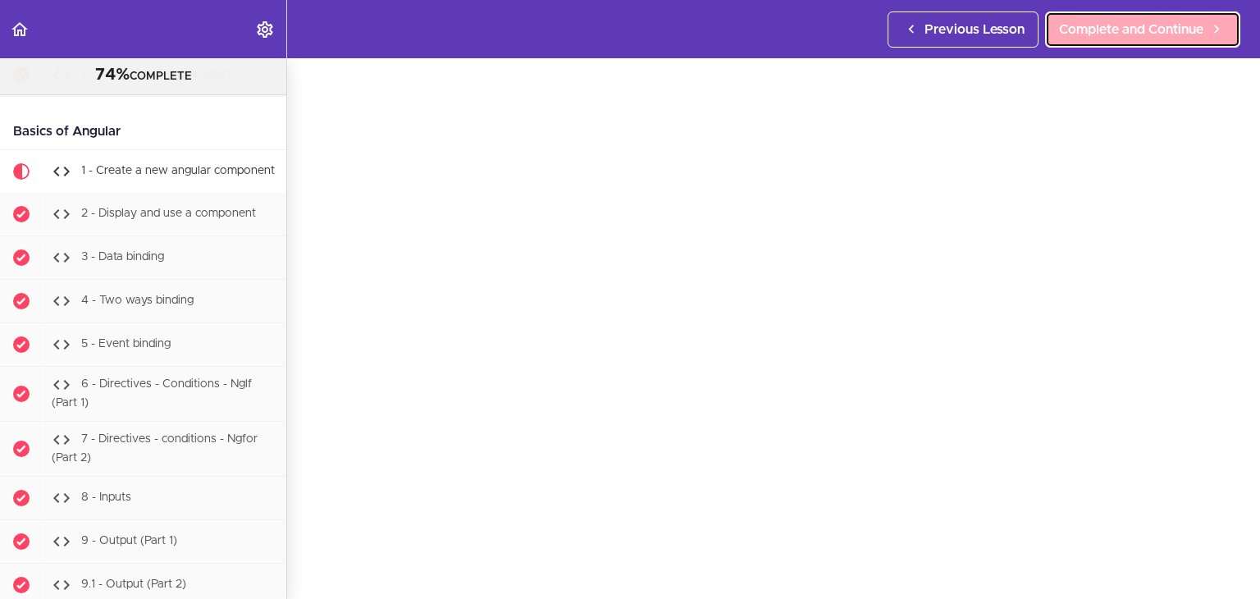
click at [1097, 29] on span "Complete and Continue" at bounding box center [1131, 30] width 144 height 20
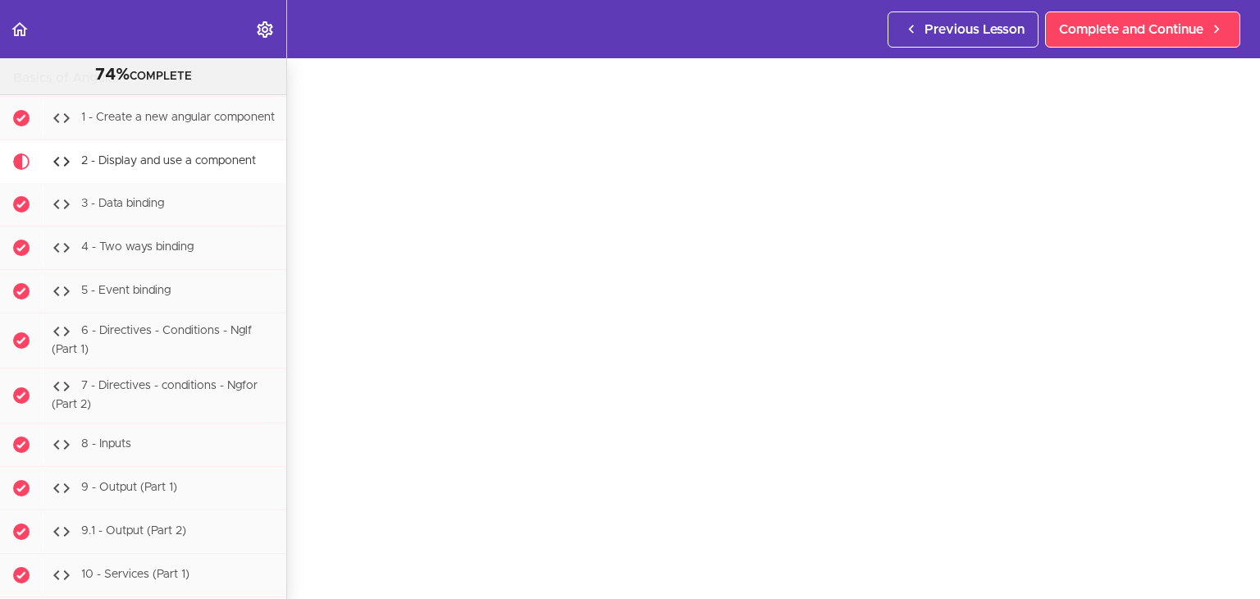
scroll to position [53, 0]
click at [1130, 31] on span "Complete and Continue" at bounding box center [1131, 30] width 144 height 20
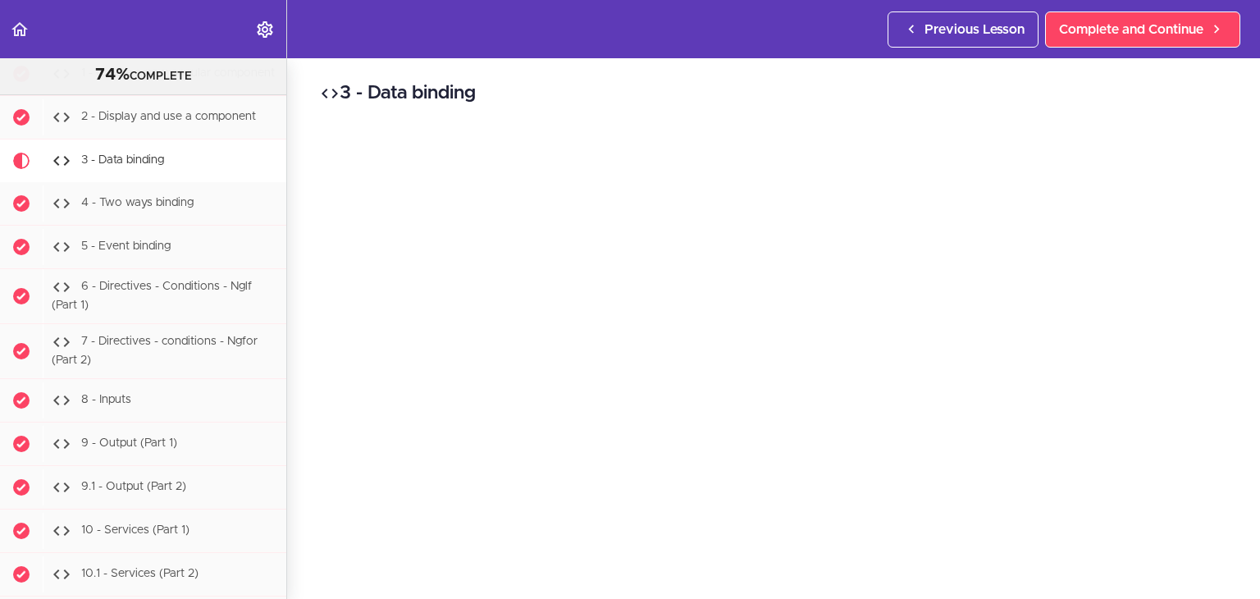
scroll to position [82, 0]
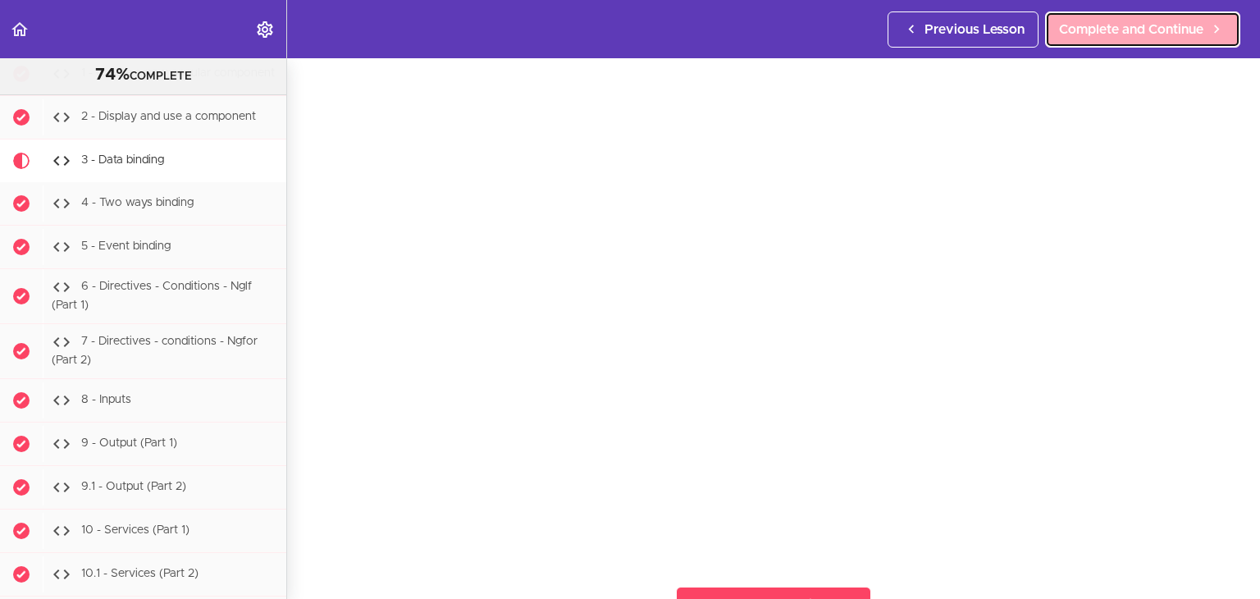
click at [1073, 27] on span "Complete and Continue" at bounding box center [1131, 30] width 144 height 20
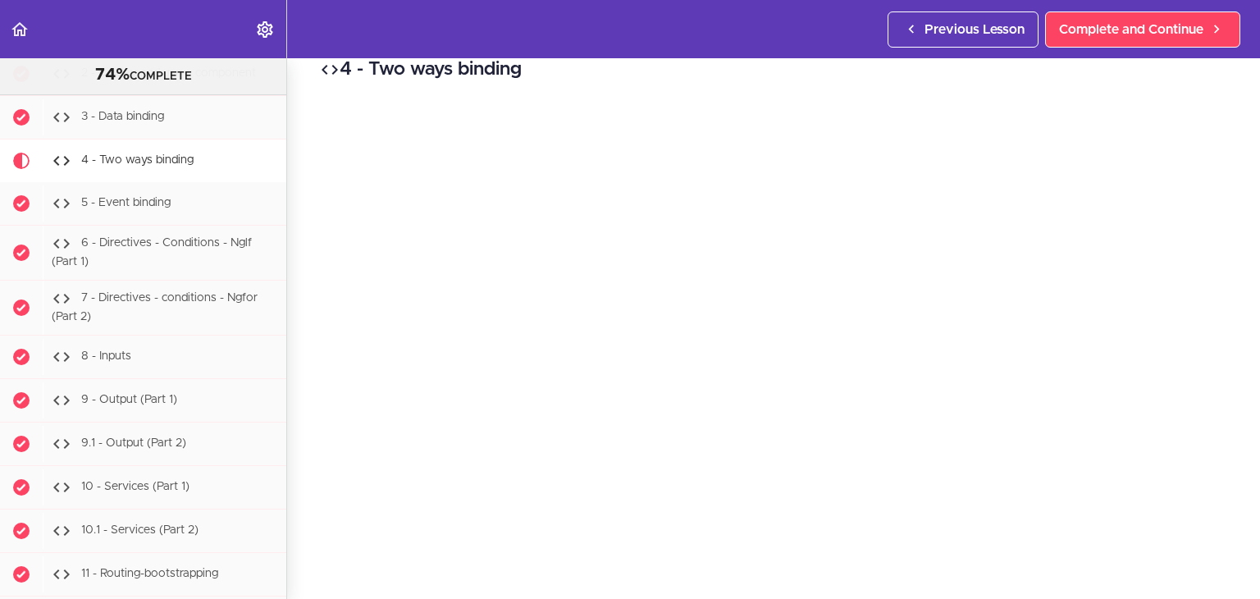
scroll to position [52, 0]
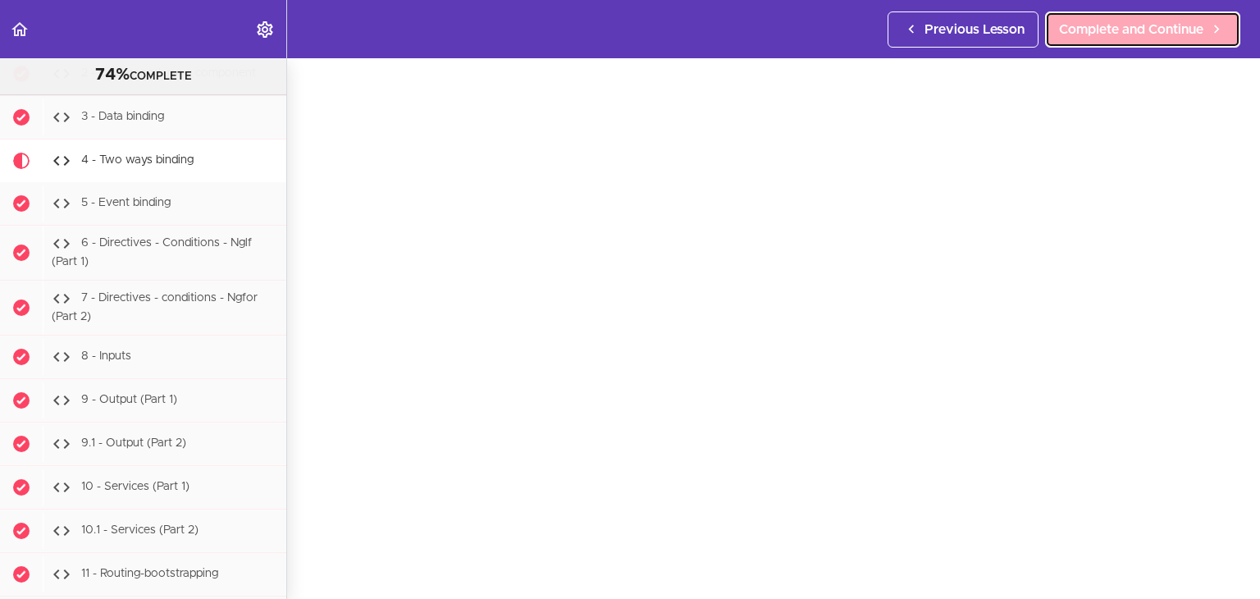
click at [1082, 30] on span "Complete and Continue" at bounding box center [1131, 30] width 144 height 20
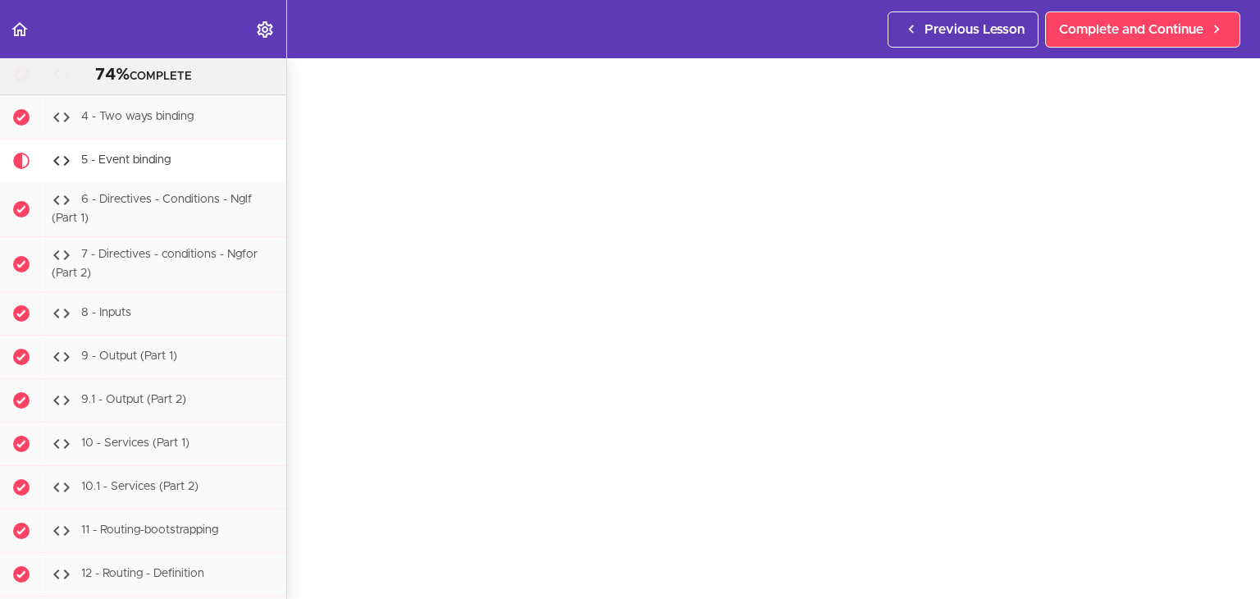
scroll to position [67, 0]
click at [1115, 21] on span "Complete and Continue" at bounding box center [1131, 30] width 144 height 20
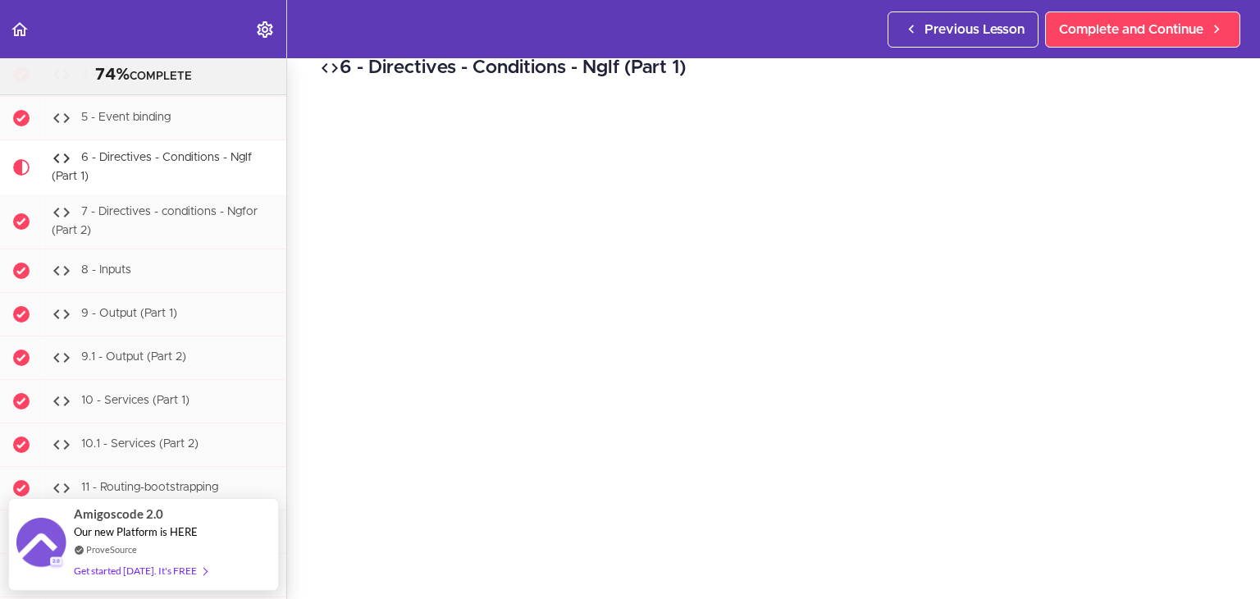
scroll to position [56, 0]
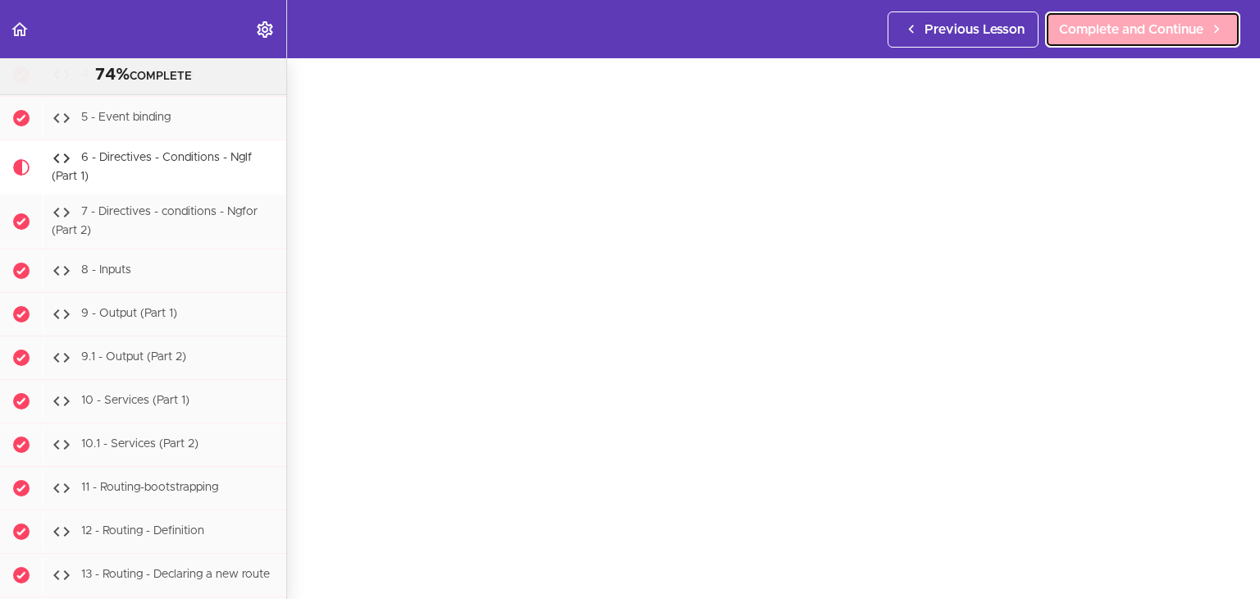
click at [1098, 37] on span "Complete and Continue" at bounding box center [1131, 30] width 144 height 20
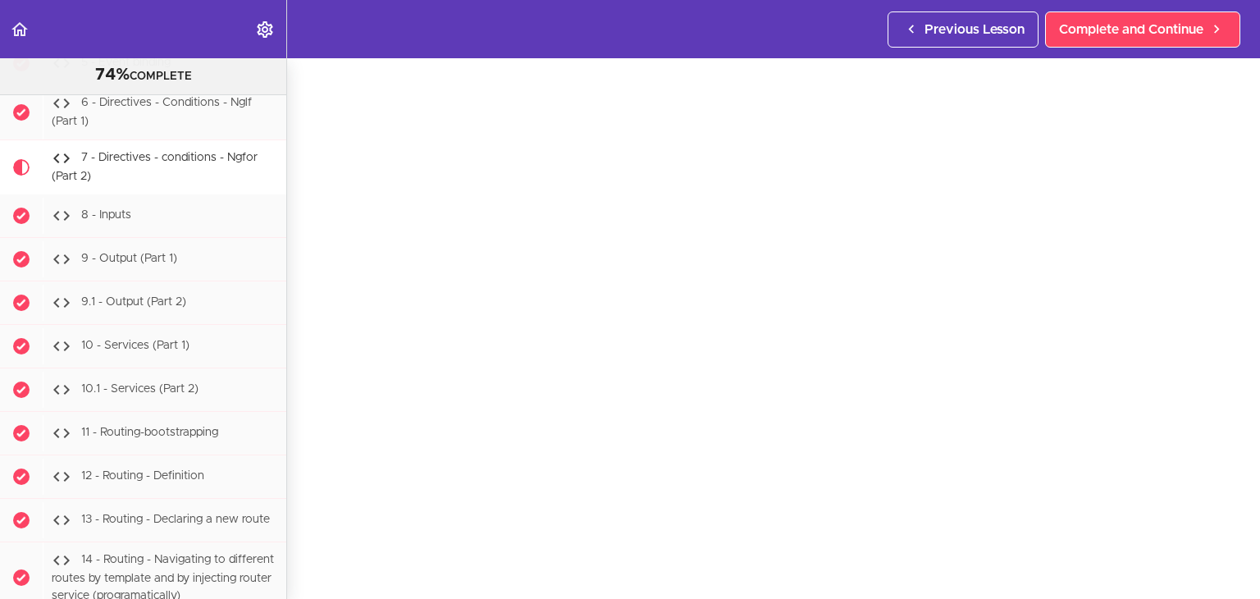
scroll to position [62, 0]
click at [1095, 35] on span "Complete and Continue" at bounding box center [1131, 30] width 144 height 20
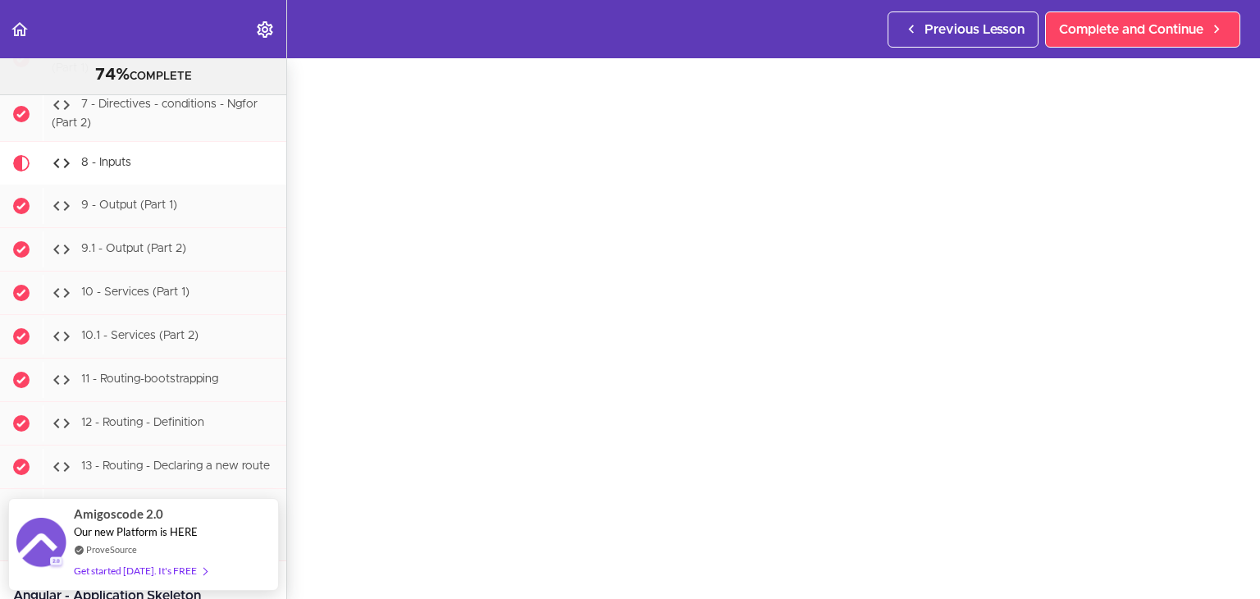
scroll to position [52, 0]
